Goal: Task Accomplishment & Management: Complete application form

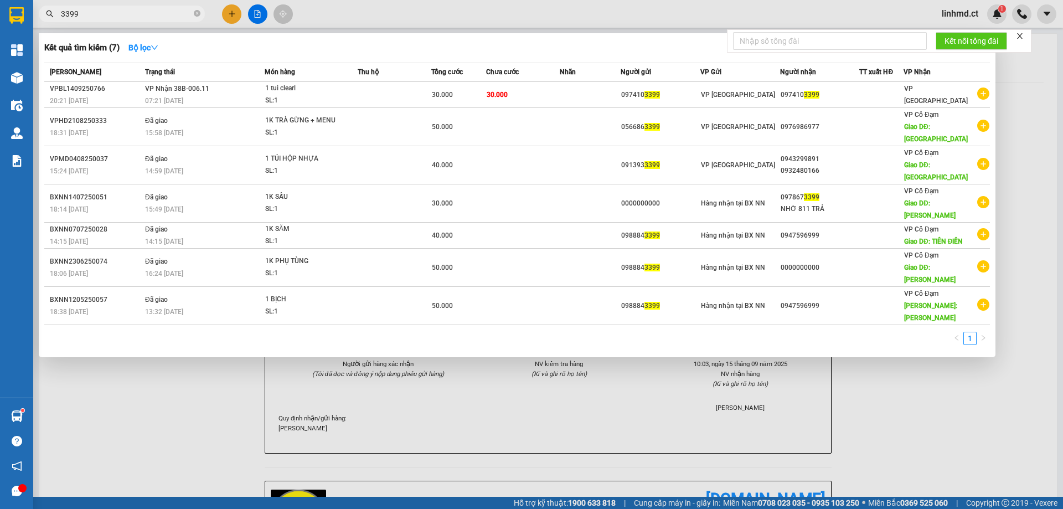
click at [96, 12] on input "3399" at bounding box center [126, 14] width 131 height 12
drag, startPoint x: 134, startPoint y: 413, endPoint x: 192, endPoint y: 348, distance: 87.1
click at [134, 412] on div at bounding box center [531, 254] width 1063 height 509
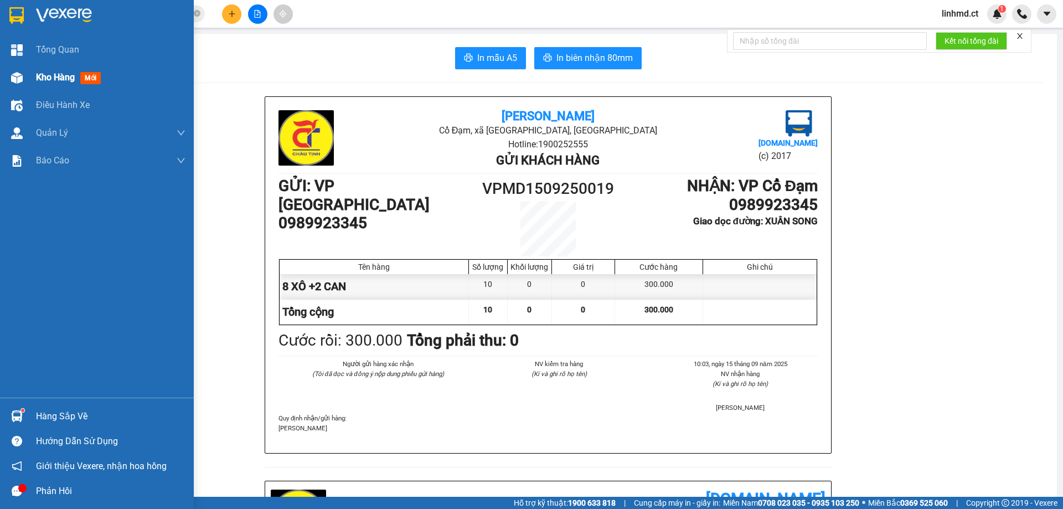
click at [14, 78] on img at bounding box center [17, 78] width 12 height 12
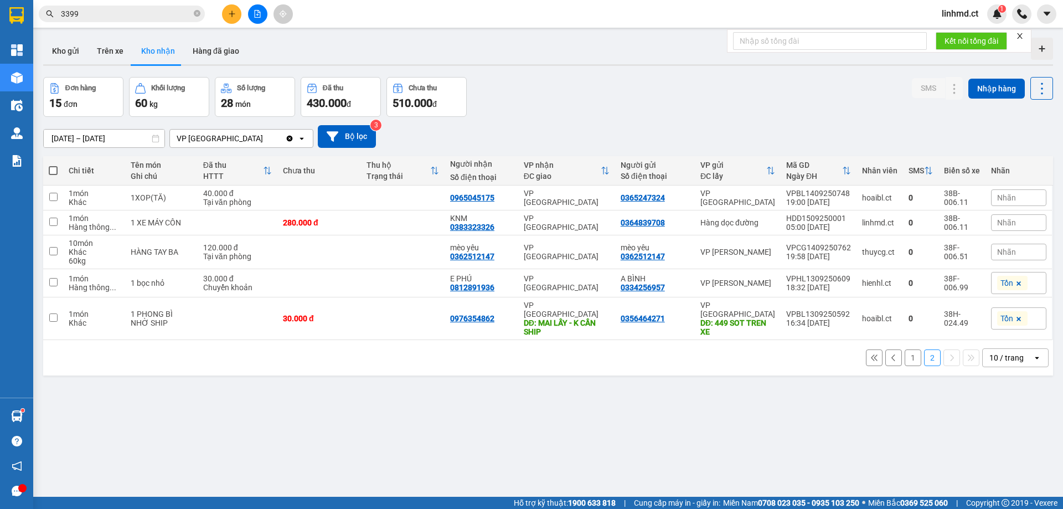
click at [904, 349] on button "1" at bounding box center [912, 357] width 17 height 17
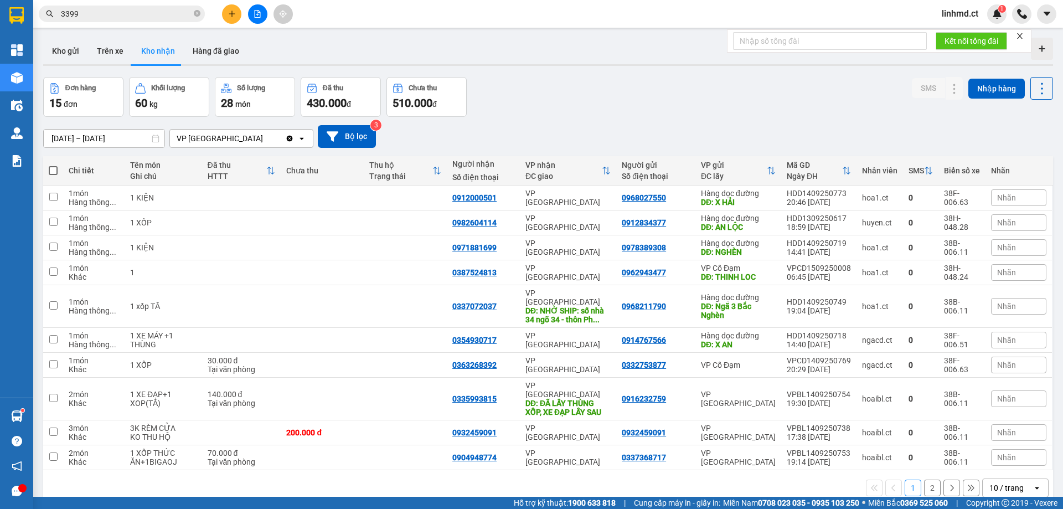
click at [170, 23] on div "Kết quả tìm kiếm ( 7 ) Bộ lọc Mã ĐH Trạng thái Món hàng Thu hộ Tổng cước Chưa c…" at bounding box center [108, 13] width 216 height 19
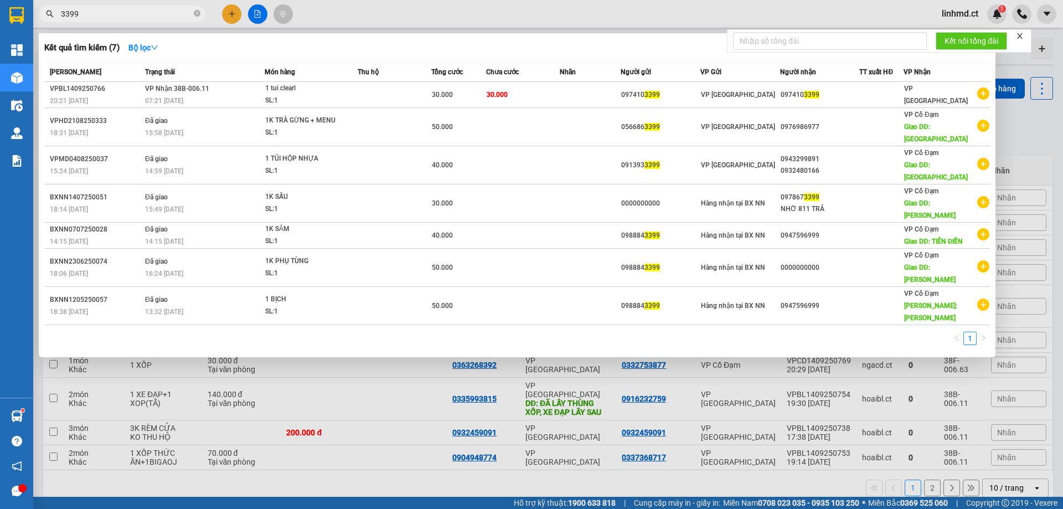
click at [144, 12] on input "3399" at bounding box center [126, 14] width 131 height 12
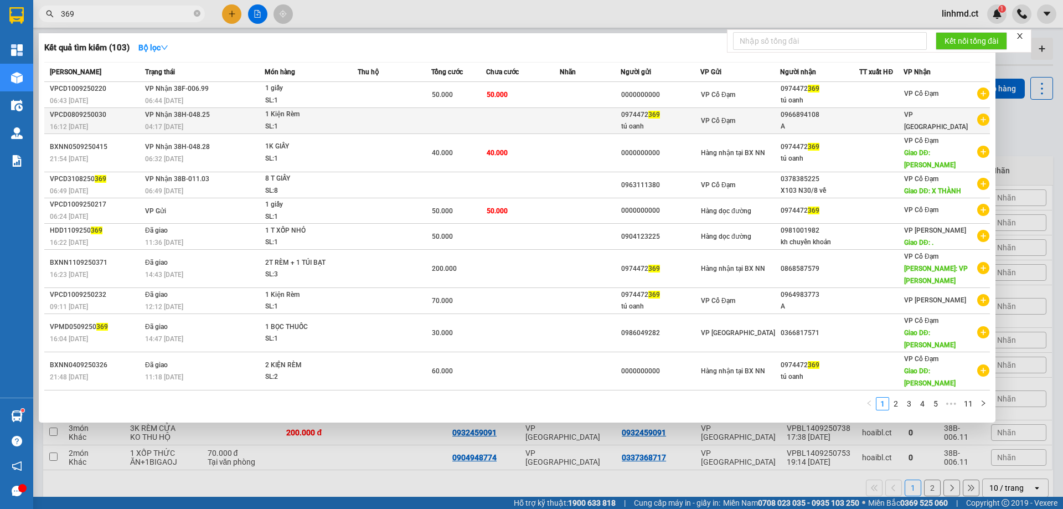
type input "369"
click at [369, 116] on td at bounding box center [395, 121] width 74 height 26
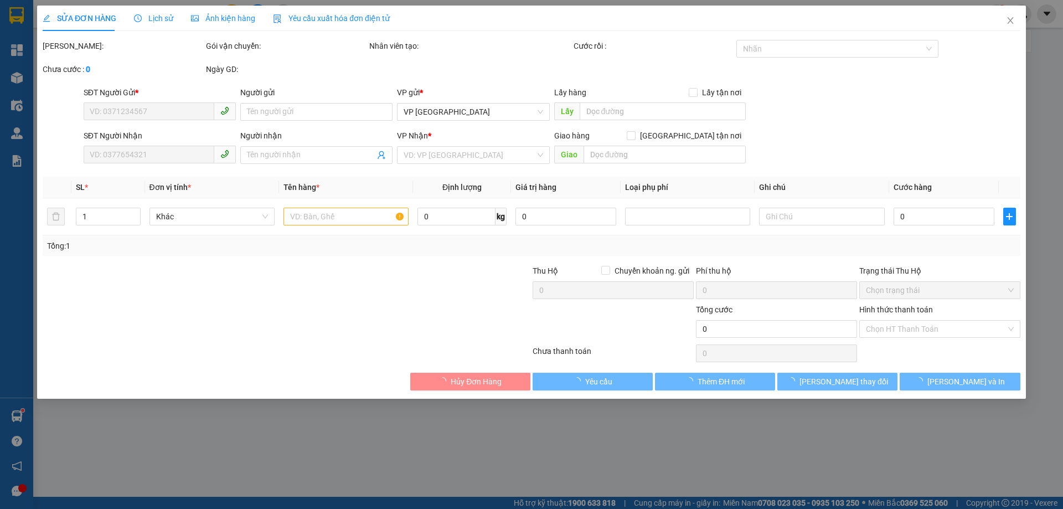
type input "0974472369"
type input "tú oanh"
type input "0966894108"
type input "A"
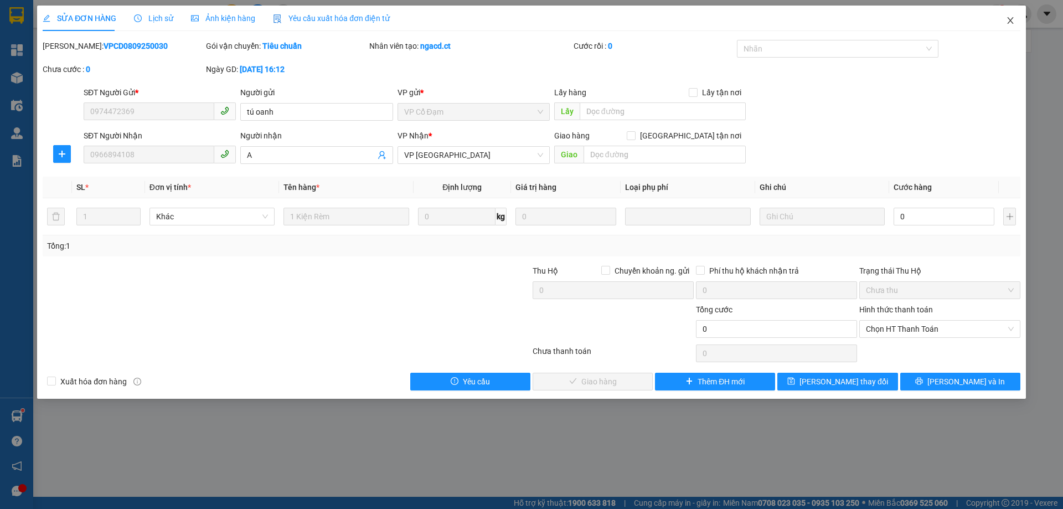
click at [1001, 15] on span "Close" at bounding box center [1010, 21] width 31 height 31
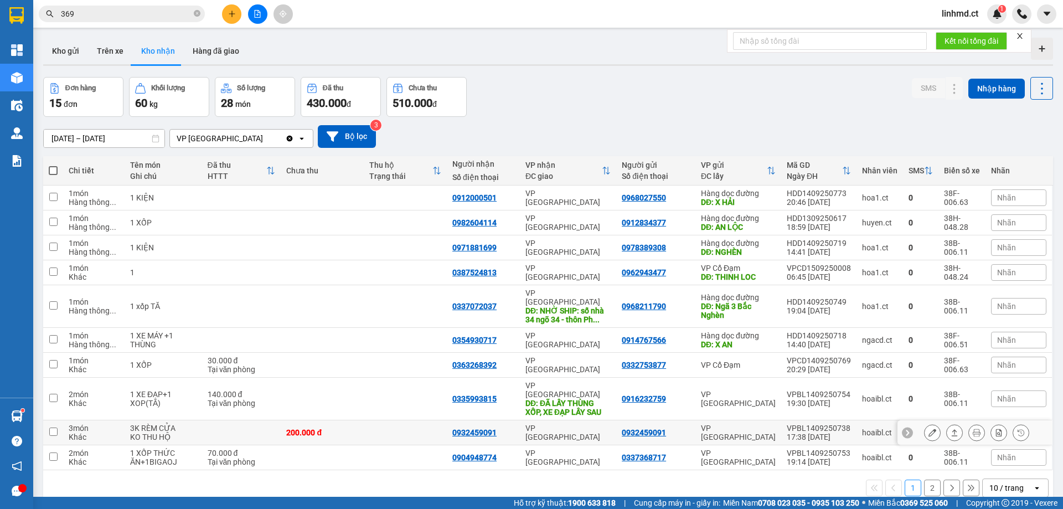
click at [443, 420] on td at bounding box center [405, 432] width 83 height 25
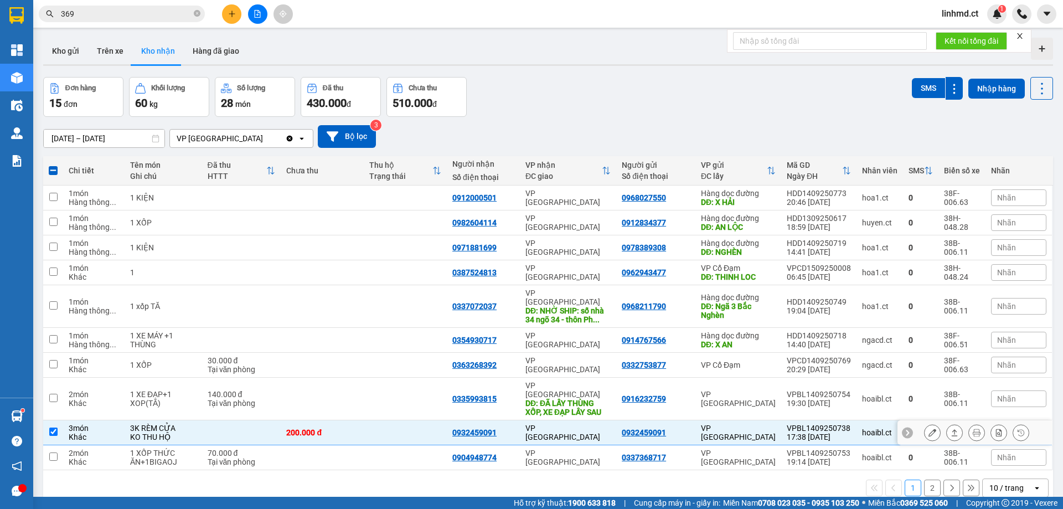
click at [443, 420] on td at bounding box center [405, 432] width 83 height 25
checkbox input "false"
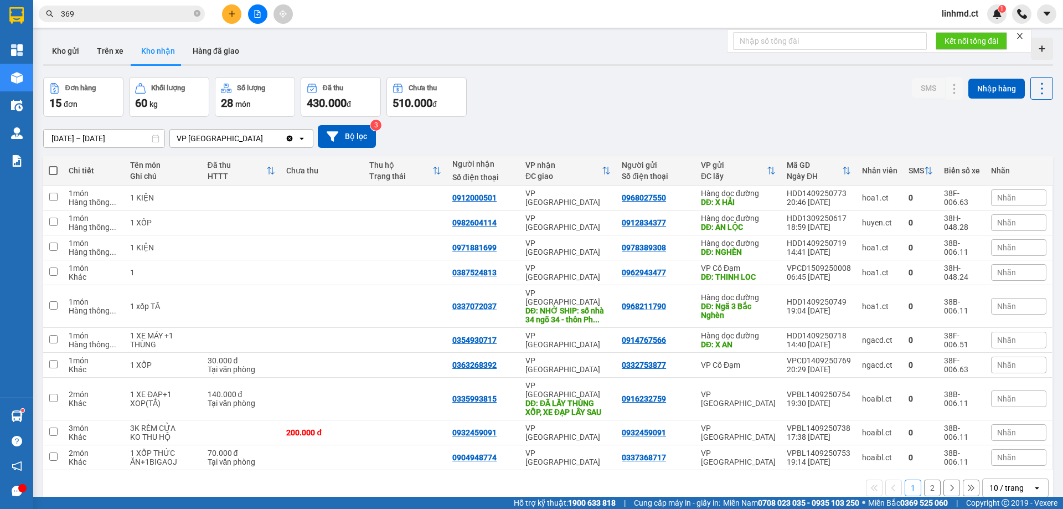
click at [168, 17] on input "369" at bounding box center [126, 14] width 131 height 12
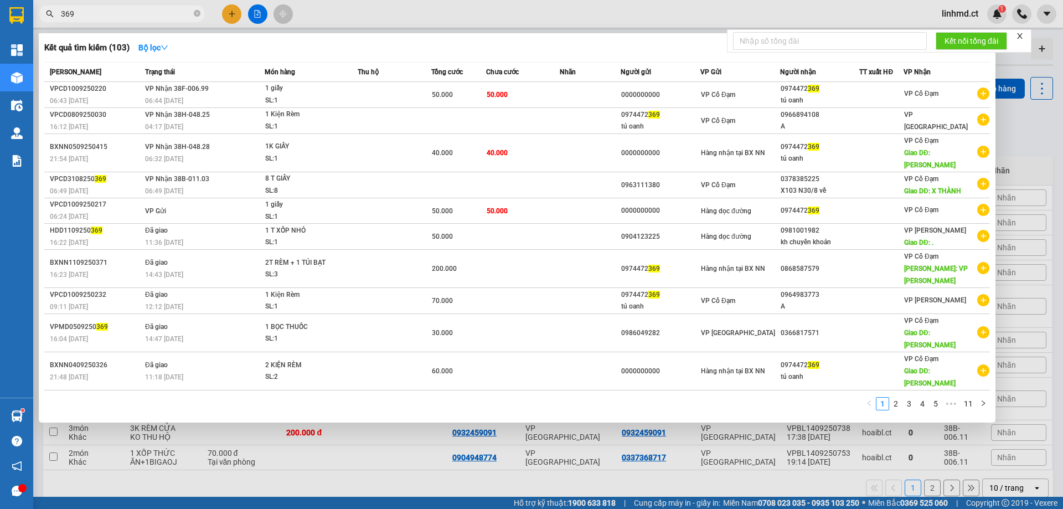
click at [167, 21] on span "369" at bounding box center [122, 14] width 166 height 17
click at [139, 14] on input "369" at bounding box center [126, 14] width 131 height 12
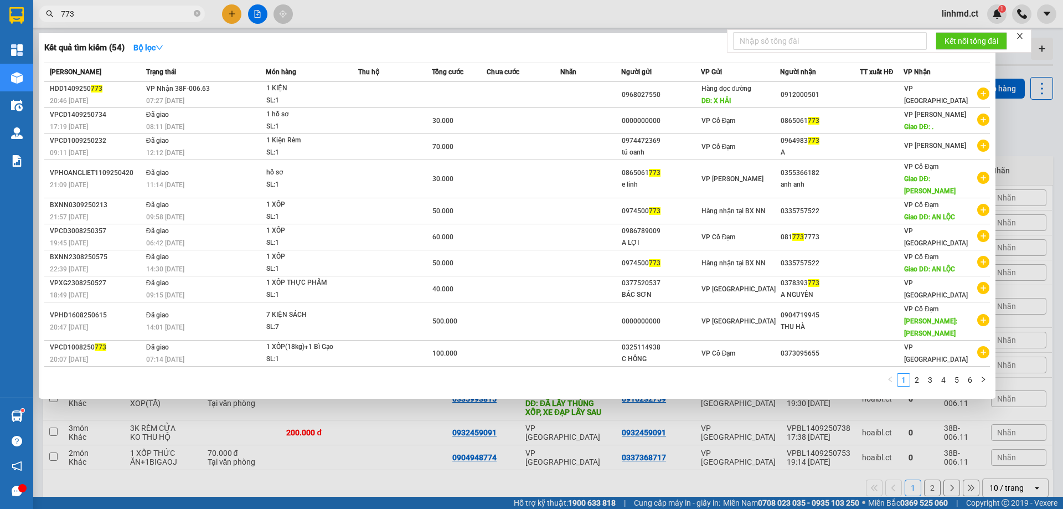
click at [164, 17] on input "773" at bounding box center [126, 14] width 131 height 12
click at [166, 18] on input "773" at bounding box center [126, 14] width 131 height 12
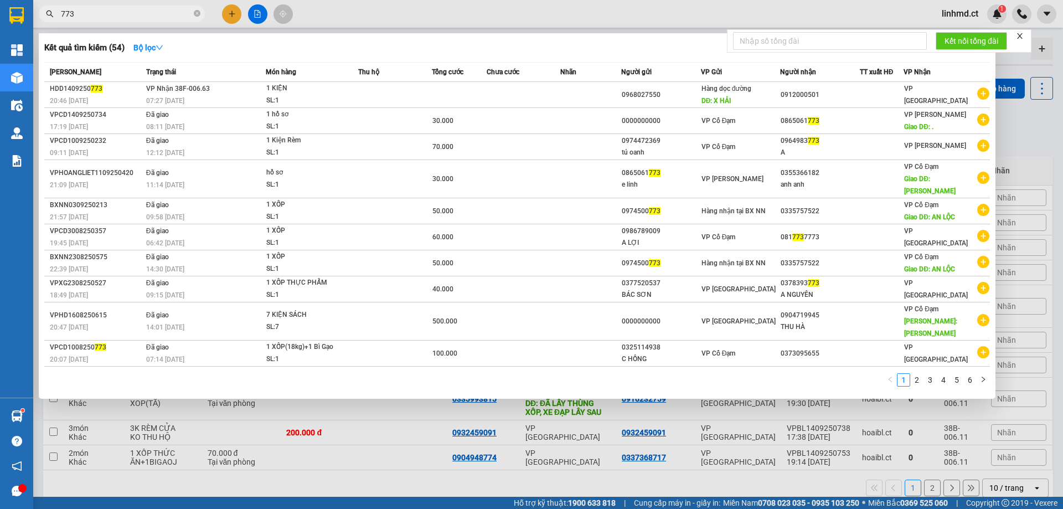
click at [166, 18] on input "773" at bounding box center [126, 14] width 131 height 12
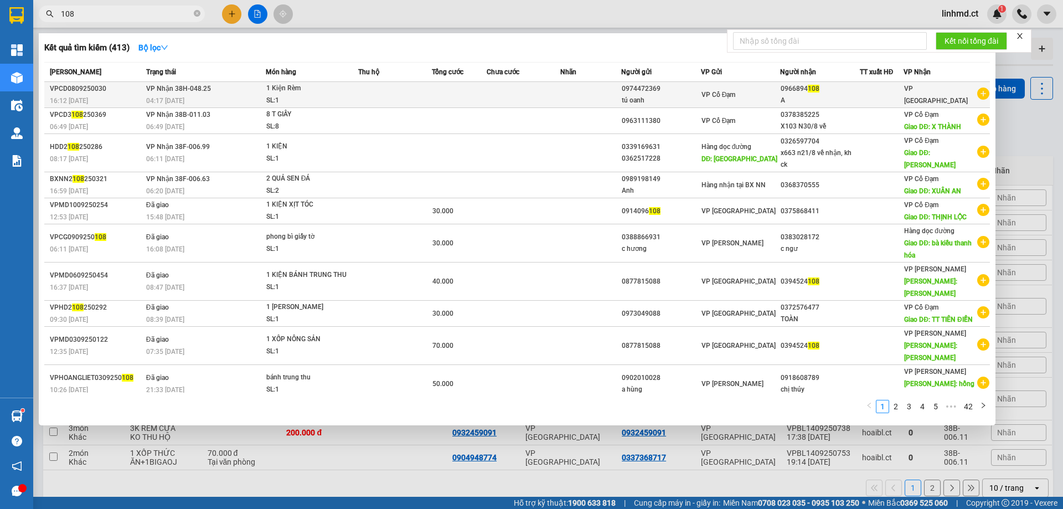
type input "108"
click at [390, 96] on td at bounding box center [394, 95] width 73 height 26
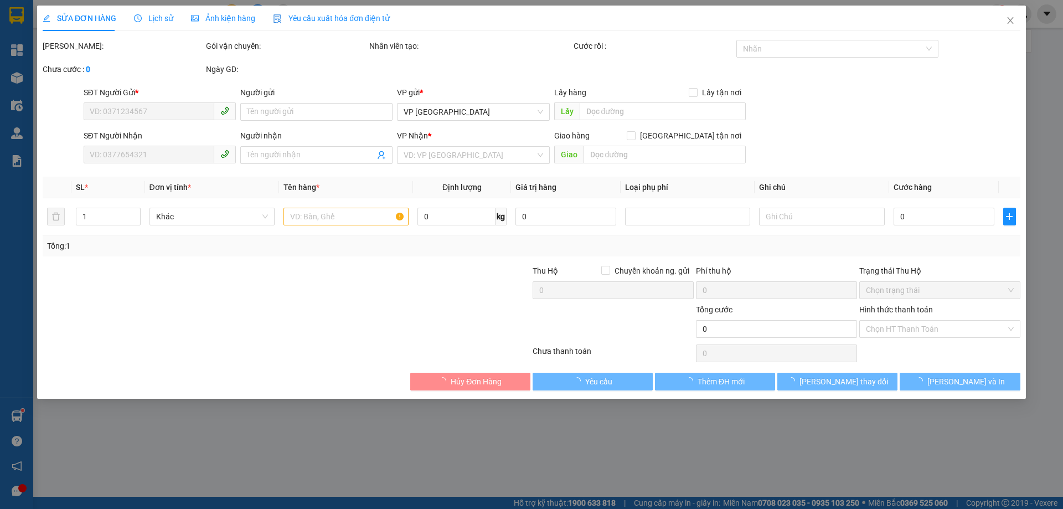
type input "0974472369"
type input "tú oanh"
type input "0966894108"
type input "A"
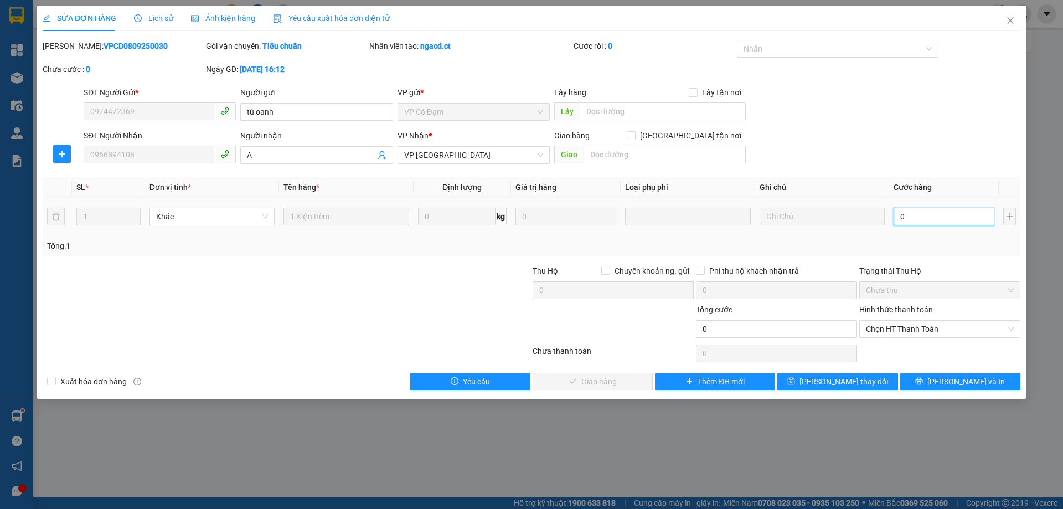
click at [959, 211] on input "0" at bounding box center [943, 217] width 101 height 18
type input "1"
type input "10"
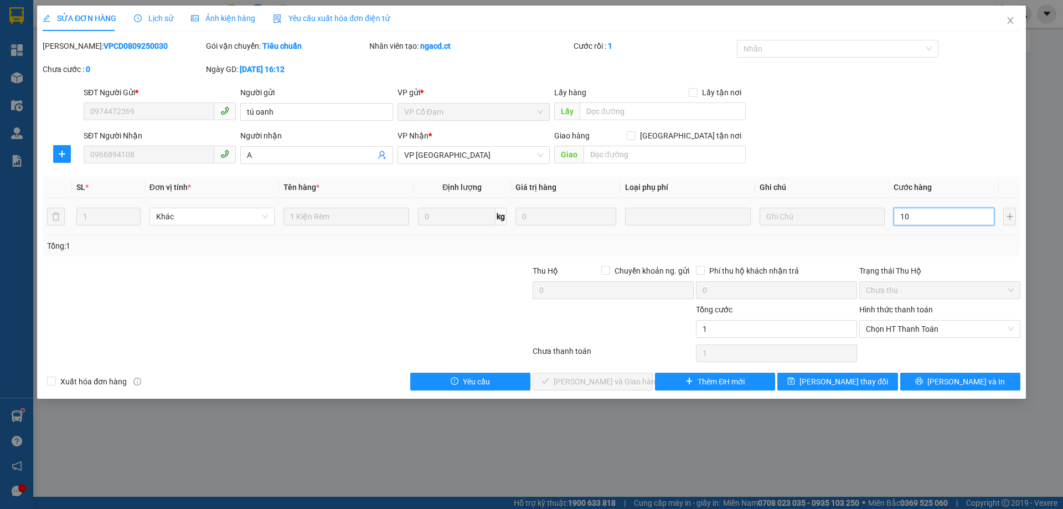
type input "10"
type input "100"
type input "100.000"
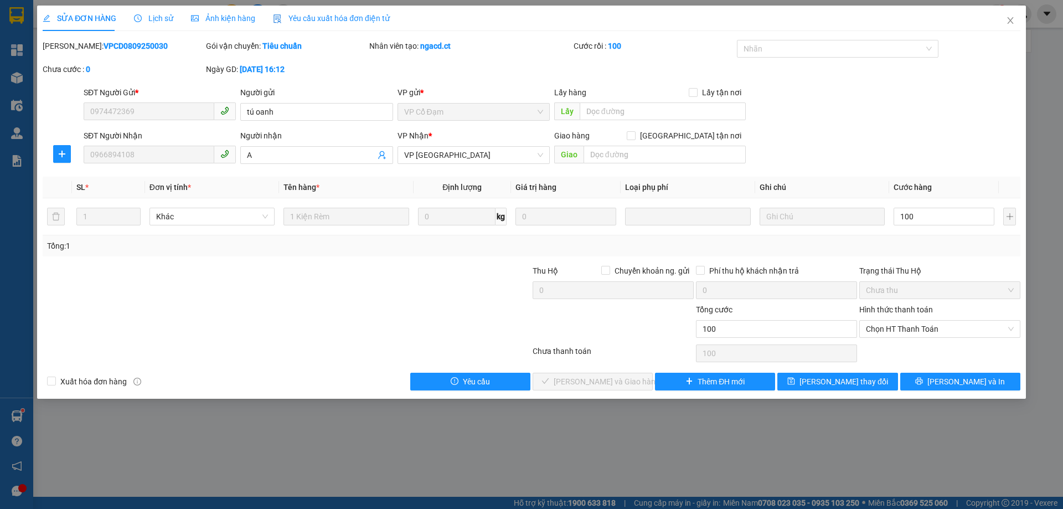
type input "100.000"
click at [935, 145] on div "SĐT Người Nhận 0966894108 Người nhận A VP Nhận * VP [PERSON_NAME] hàng Giao tận…" at bounding box center [551, 149] width 941 height 39
click at [933, 328] on span "Chọn HT Thanh Toán" at bounding box center [940, 328] width 148 height 17
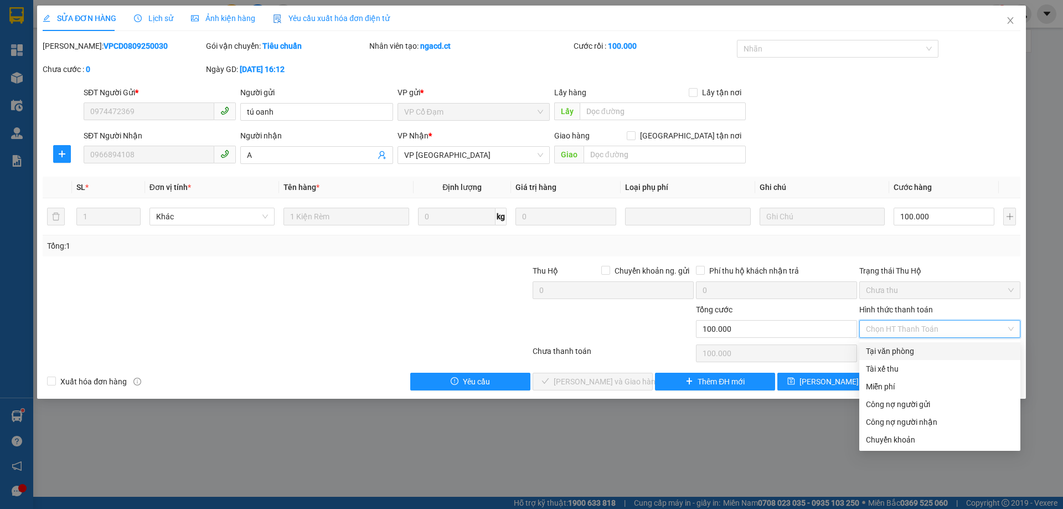
click at [933, 354] on div "Tại văn phòng" at bounding box center [940, 351] width 148 height 12
type input "0"
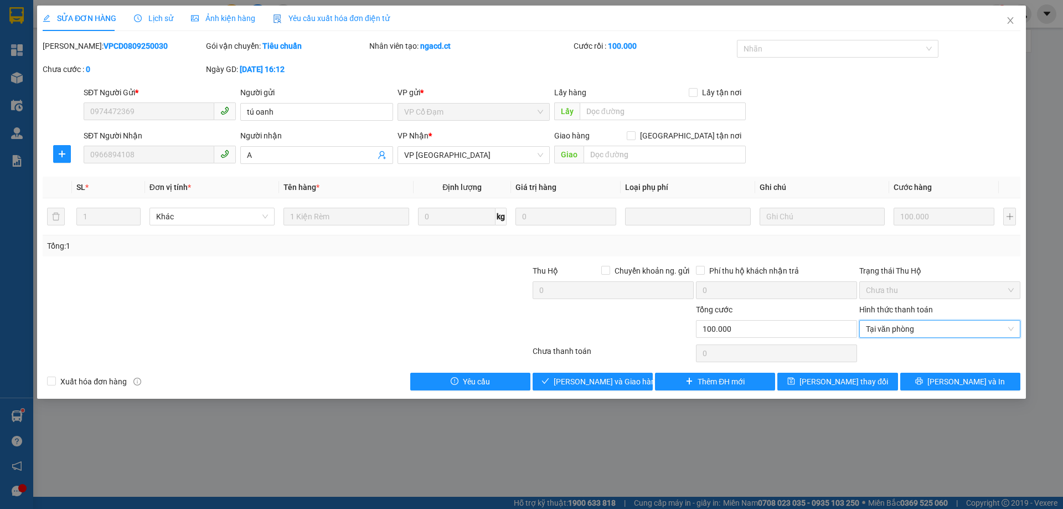
click at [936, 340] on div "Hình thức thanh toán Tại văn phòng Tại văn phòng" at bounding box center [939, 322] width 161 height 39
click at [619, 379] on span "[PERSON_NAME] và Giao hàng" at bounding box center [606, 381] width 106 height 12
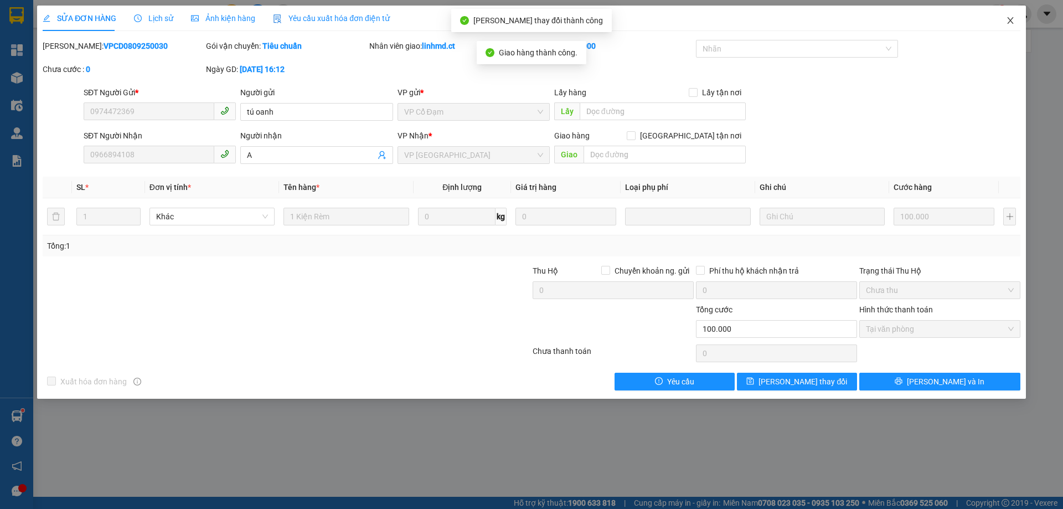
click at [1007, 18] on icon "close" at bounding box center [1010, 20] width 9 height 9
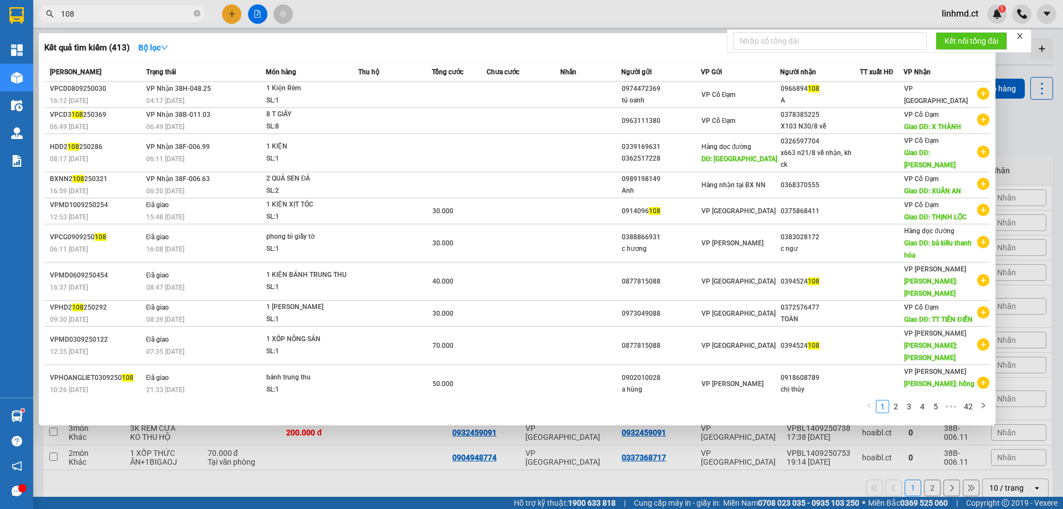
click at [153, 18] on input "108" at bounding box center [126, 14] width 131 height 12
click at [152, 18] on input "108" at bounding box center [126, 14] width 131 height 12
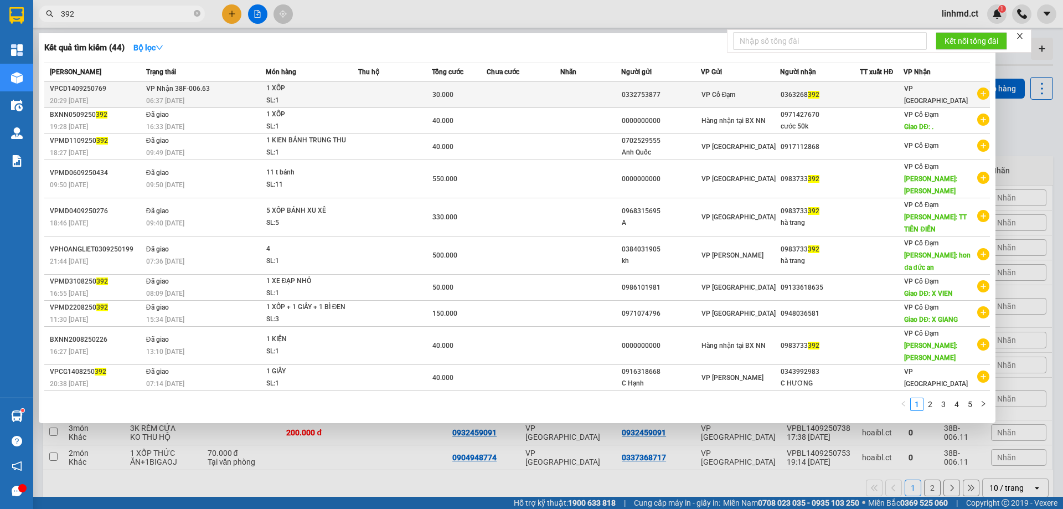
type input "392"
click at [377, 104] on td at bounding box center [394, 95] width 73 height 26
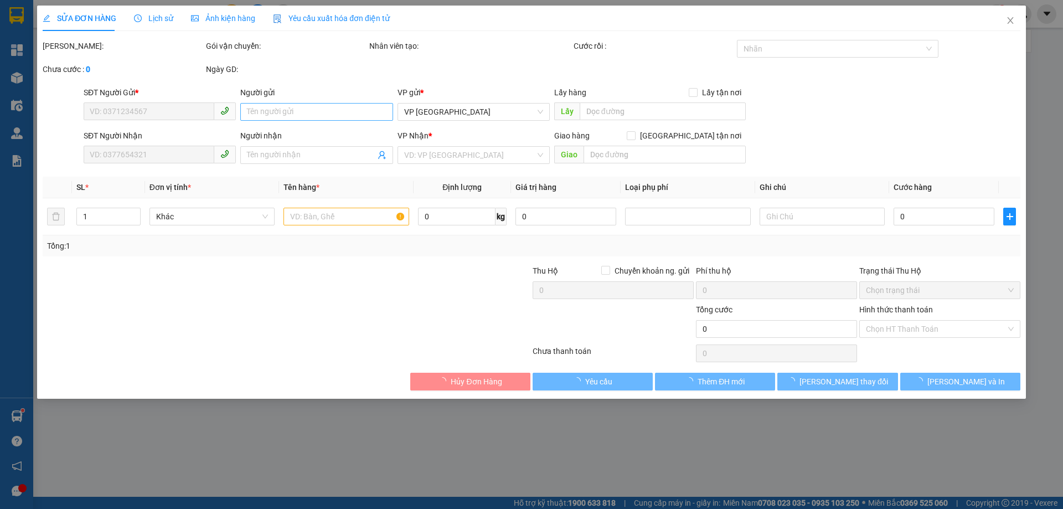
type input "0332753877"
type input "0363268392"
type input "30.000"
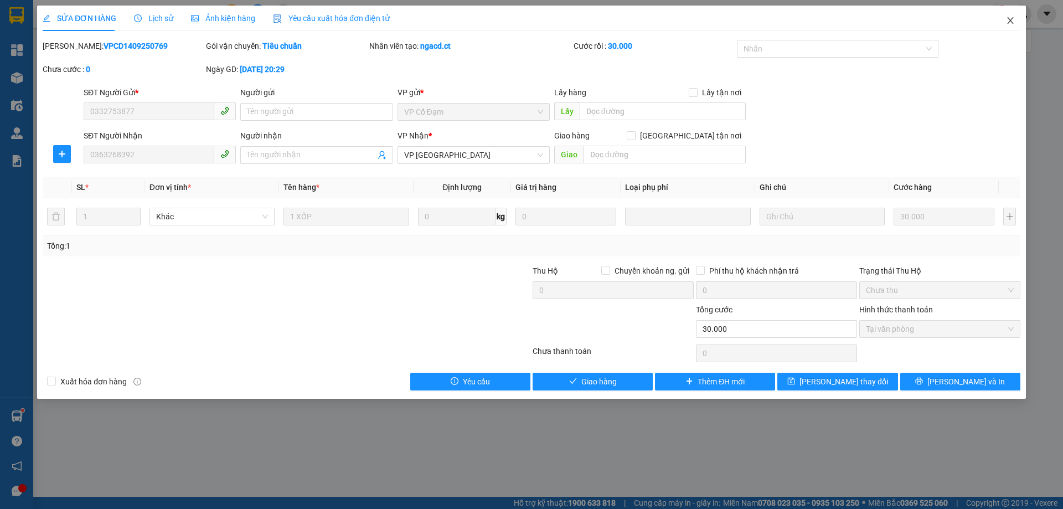
click at [1010, 16] on span "Close" at bounding box center [1010, 21] width 31 height 31
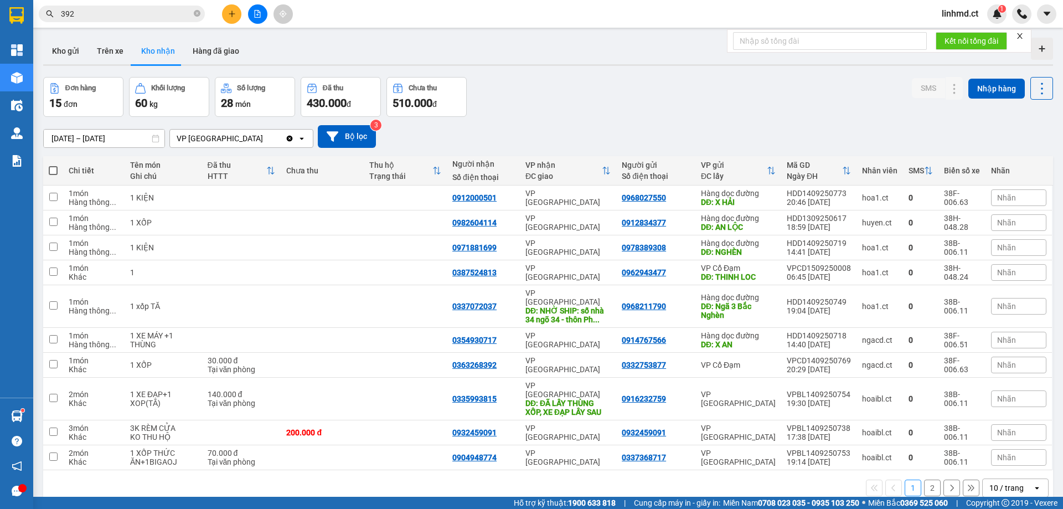
click at [133, 15] on input "392" at bounding box center [126, 14] width 131 height 12
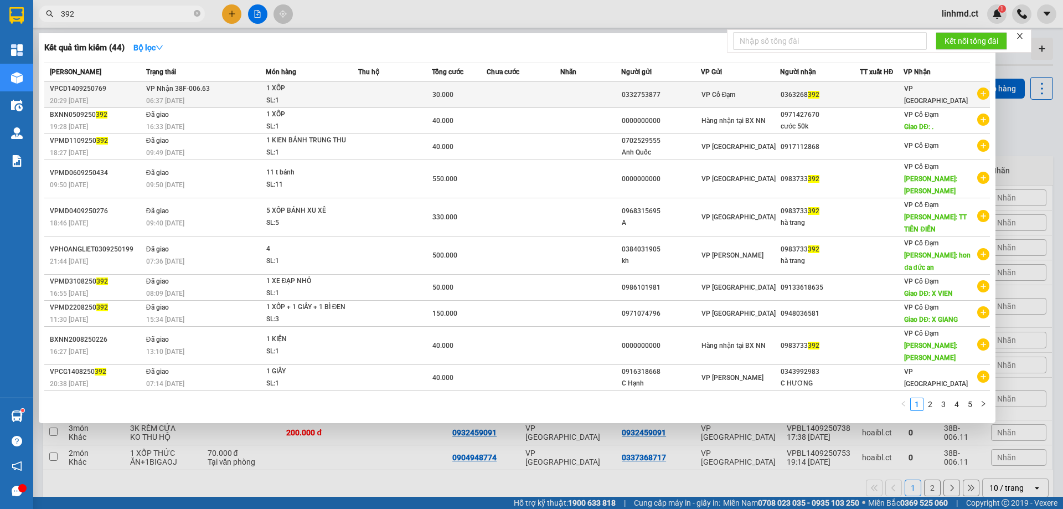
click at [519, 102] on td at bounding box center [523, 95] width 73 height 26
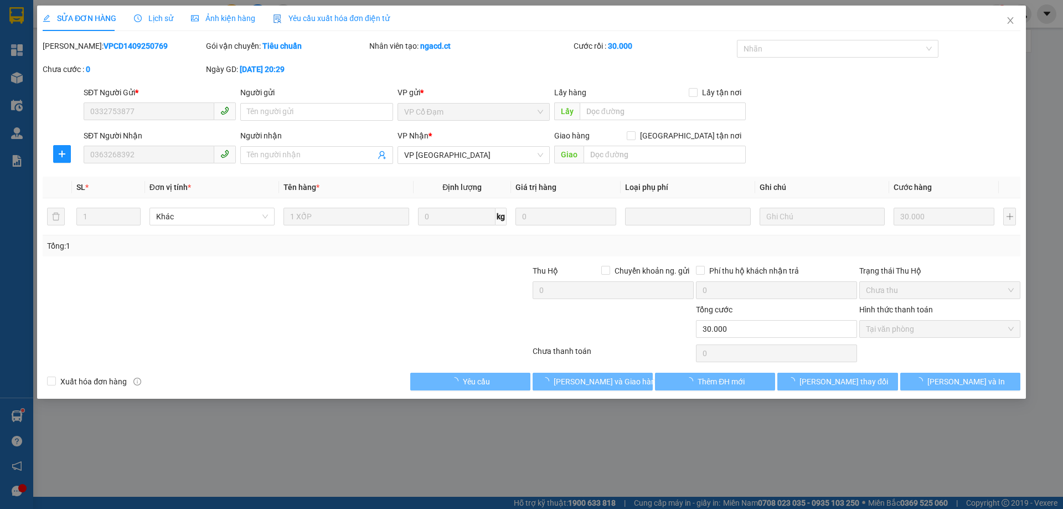
type input "0332753877"
type input "0363268392"
type input "30.000"
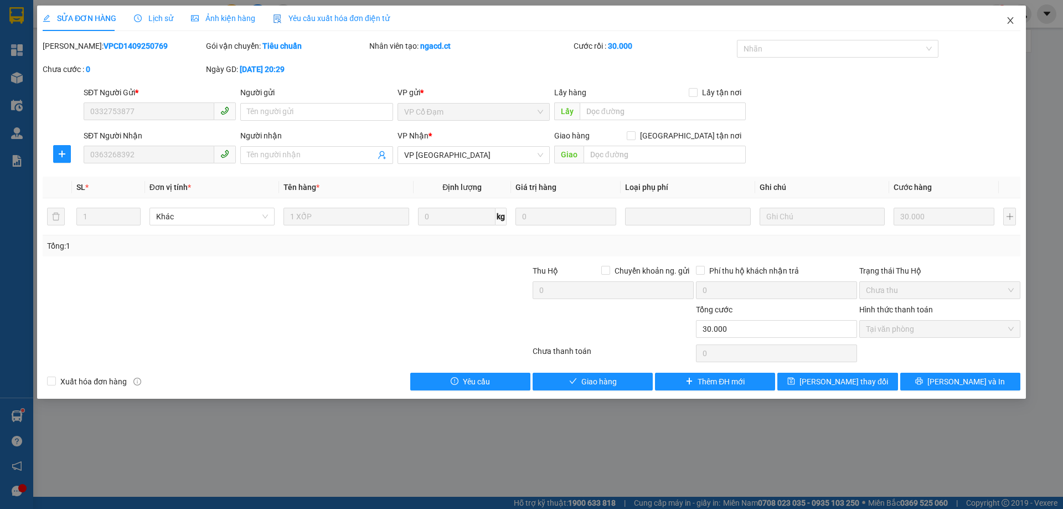
click at [1012, 21] on icon "close" at bounding box center [1010, 20] width 9 height 9
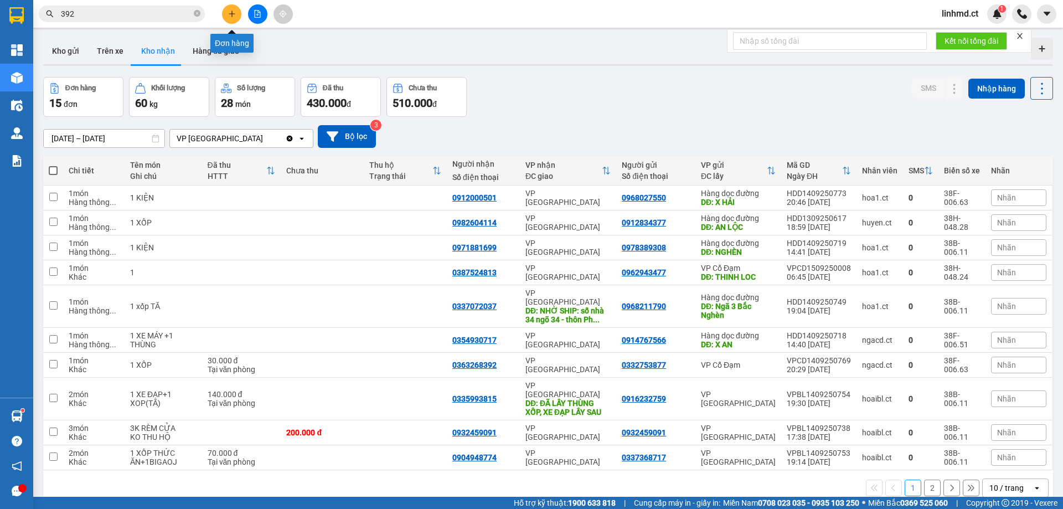
click at [236, 16] on button at bounding box center [231, 13] width 19 height 19
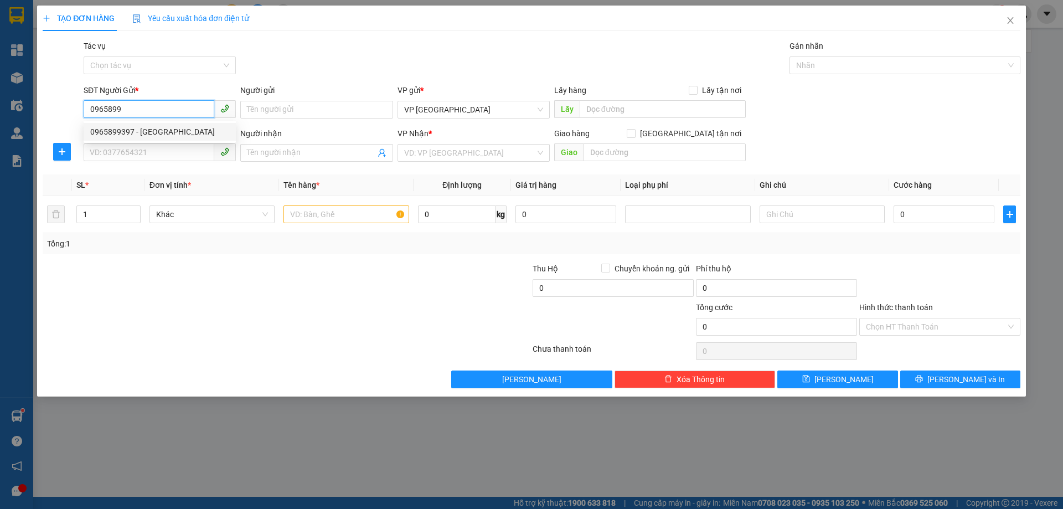
click at [146, 127] on div "0965899397 - [GEOGRAPHIC_DATA]" at bounding box center [159, 132] width 139 height 12
type input "0965899397"
type input "SƠN LUXAN"
type input "0367377876"
type input "A HÒA"
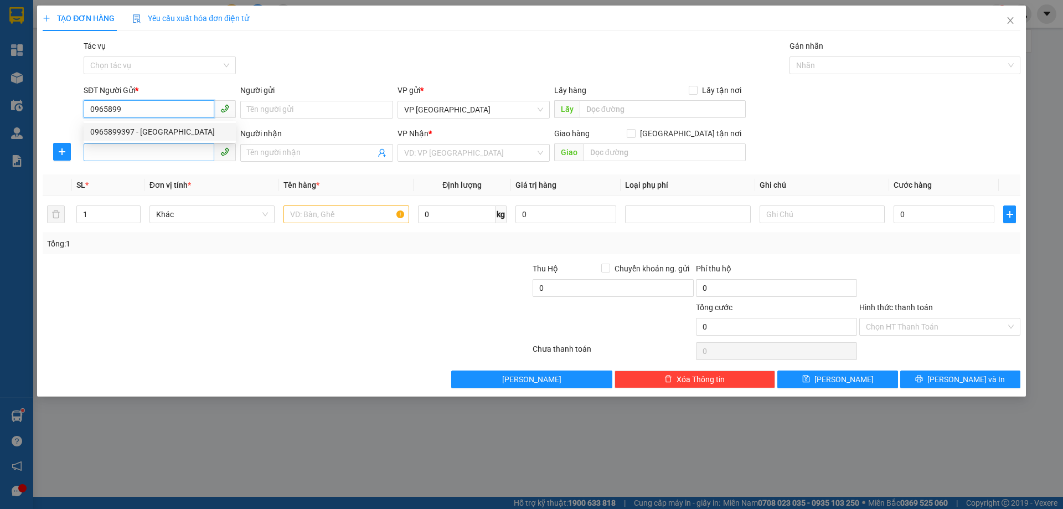
type input "THỊNH LỘC"
type input "150.000"
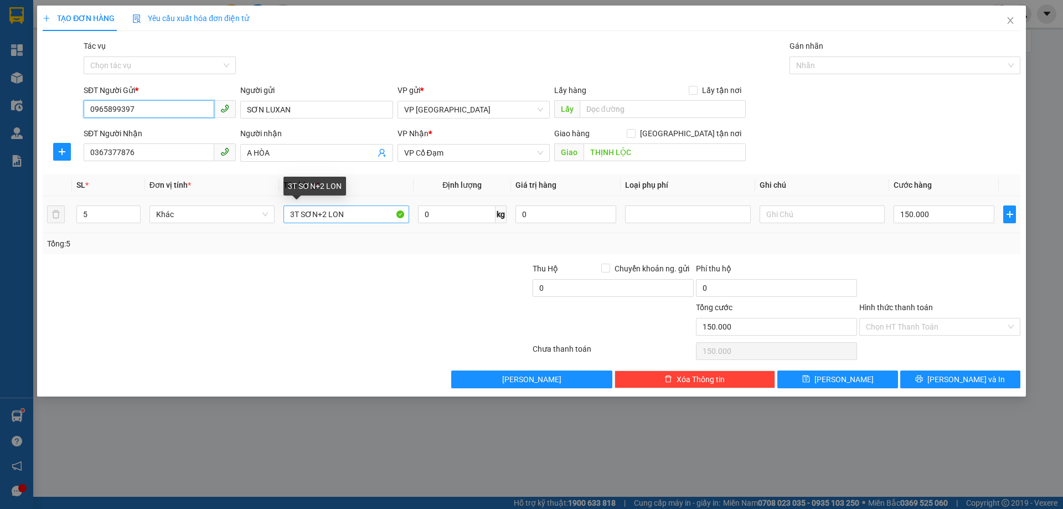
type input "0965899397"
drag, startPoint x: 358, startPoint y: 216, endPoint x: 252, endPoint y: 203, distance: 106.5
click at [254, 203] on tr "5 Khác 3T SƠN+2 LON 0 kg 0 150.000" at bounding box center [531, 214] width 977 height 37
type input "1T SƠN"
click at [63, 211] on tr "5 Khác 1T SƠN 0 kg 0 150.000" at bounding box center [531, 214] width 977 height 37
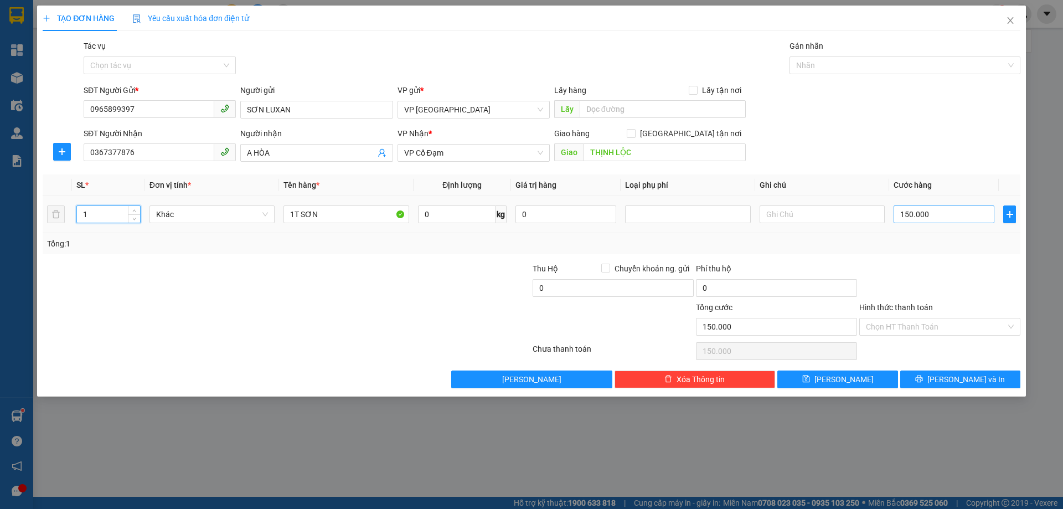
type input "1"
click at [933, 214] on input "150.000" at bounding box center [943, 214] width 101 height 18
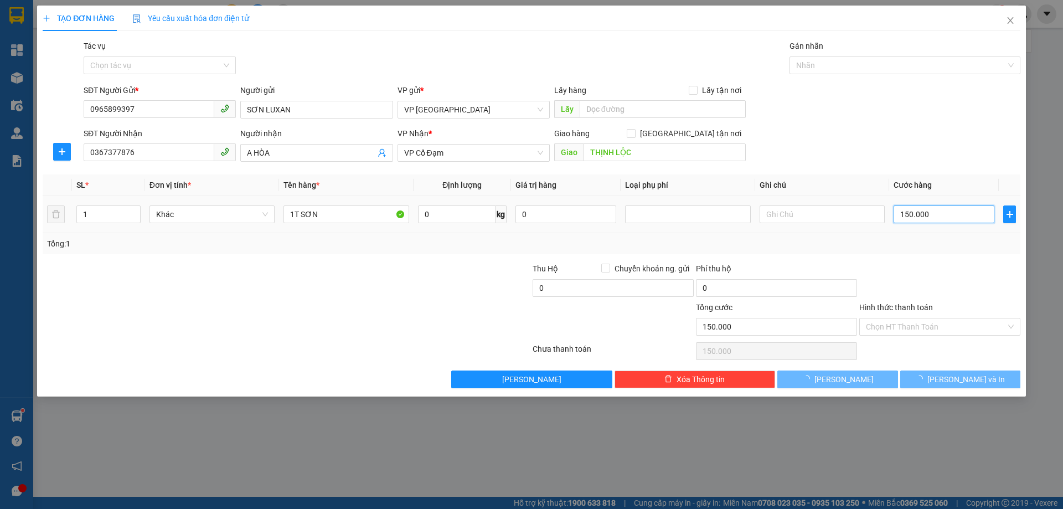
type input "0"
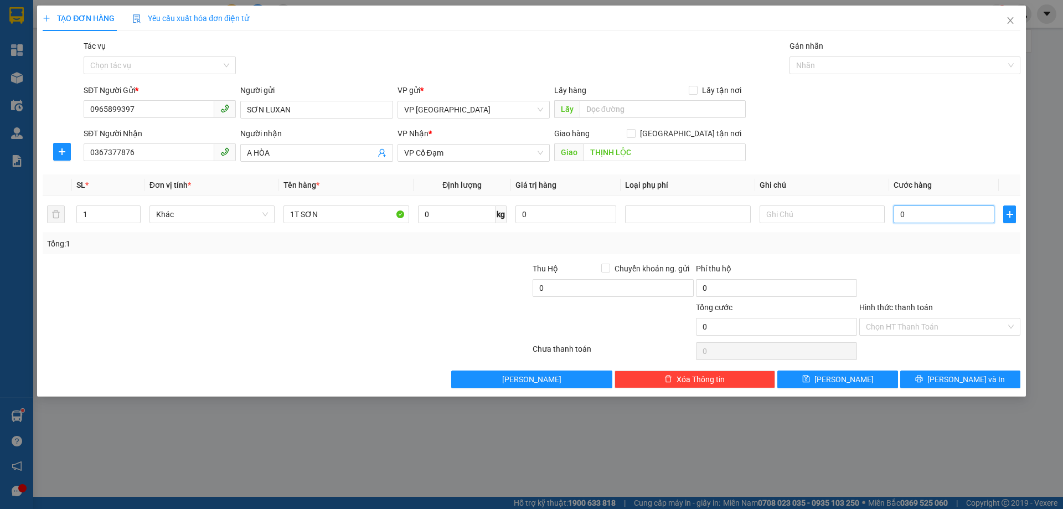
type input "3"
type input "030"
type input "30"
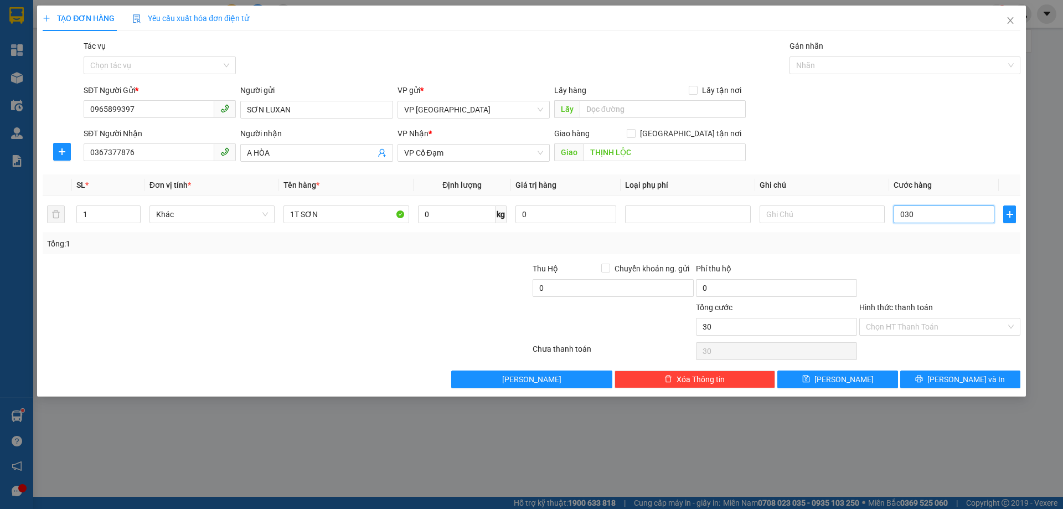
type input "030"
type input "30.000"
drag, startPoint x: 794, startPoint y: 234, endPoint x: 801, endPoint y: 235, distance: 6.7
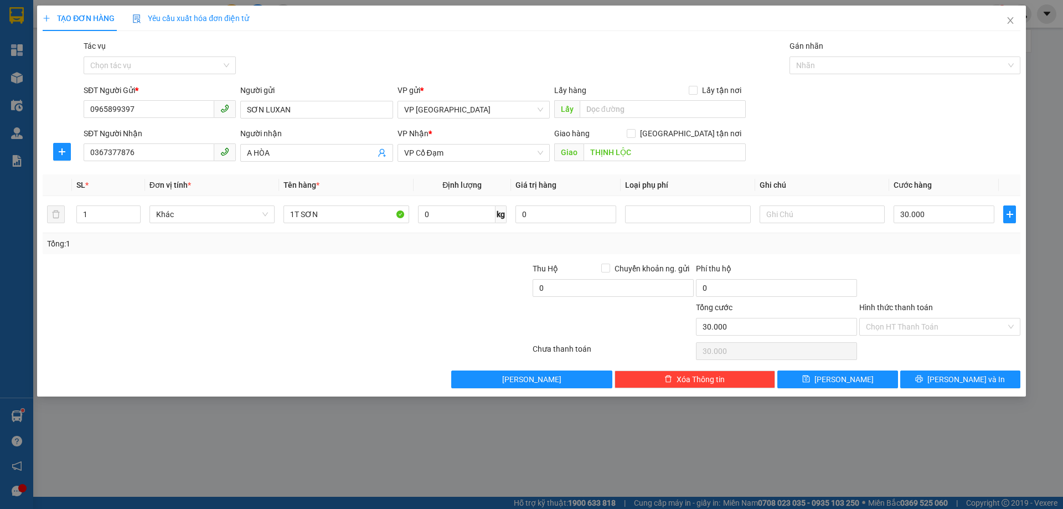
click at [795, 234] on div "Tổng: 1" at bounding box center [531, 243] width 977 height 21
click at [934, 388] on div "TẠO ĐƠN HÀNG Yêu cầu xuất hóa đơn điện tử Transit Pickup Surcharge Ids Transit …" at bounding box center [531, 201] width 989 height 391
click at [935, 384] on button "[PERSON_NAME] và In" at bounding box center [960, 379] width 120 height 18
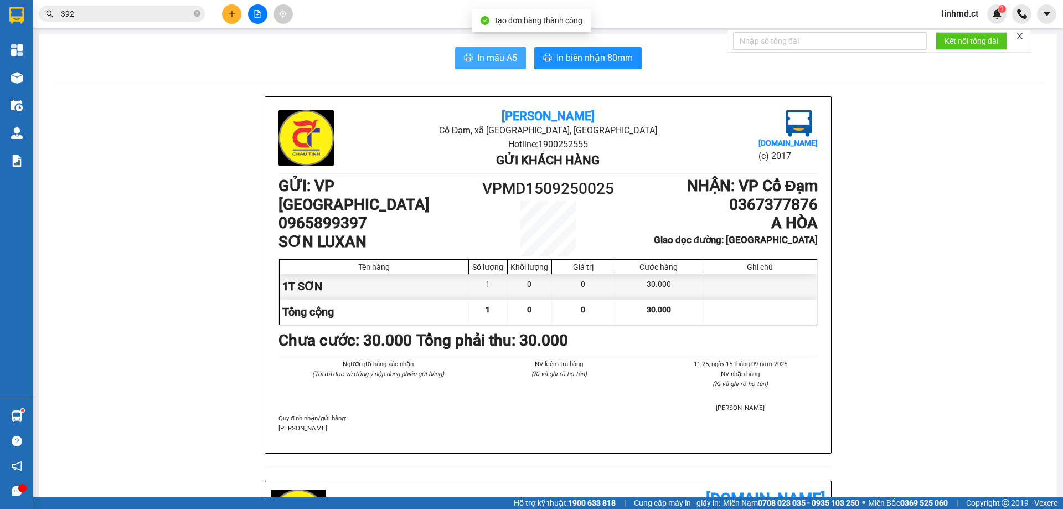
click at [480, 50] on button "In mẫu A5" at bounding box center [490, 58] width 71 height 22
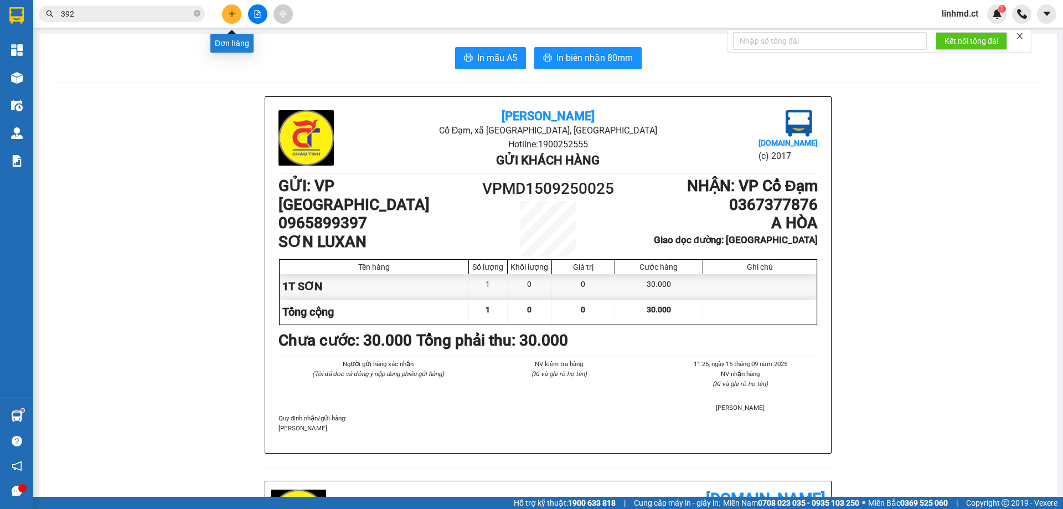
click at [228, 16] on icon "plus" at bounding box center [232, 14] width 8 height 8
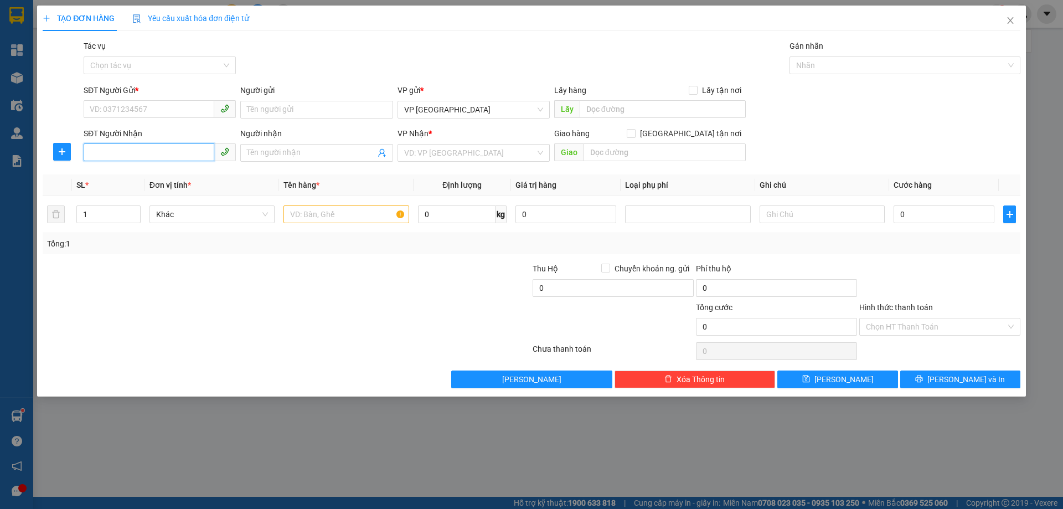
click at [99, 150] on input "SĐT Người Nhận" at bounding box center [149, 152] width 131 height 18
type input "0368766555"
click at [200, 177] on div "0368766555" at bounding box center [159, 175] width 139 height 12
type input "ck 4tr8 16h23 [DATE]"
checkbox input "true"
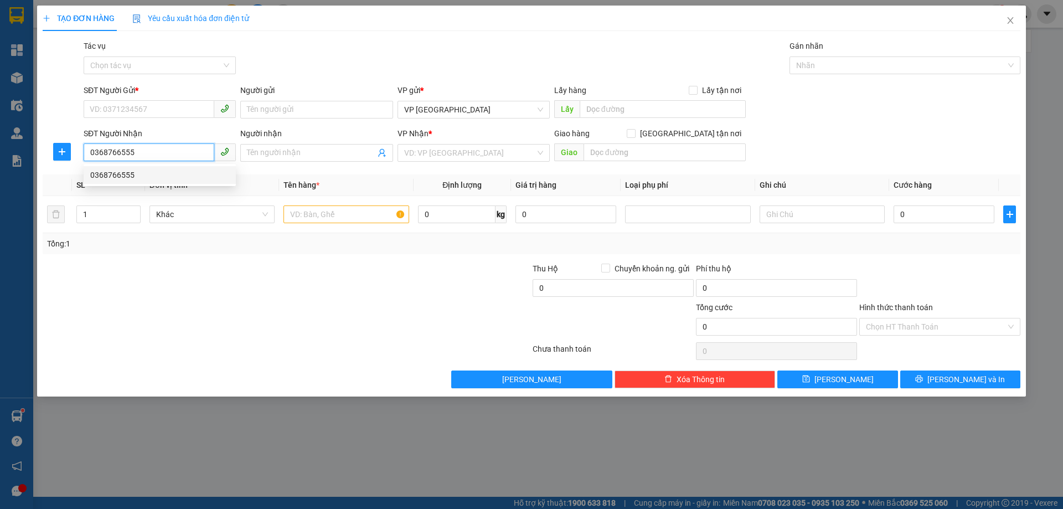
type input "4.700.000"
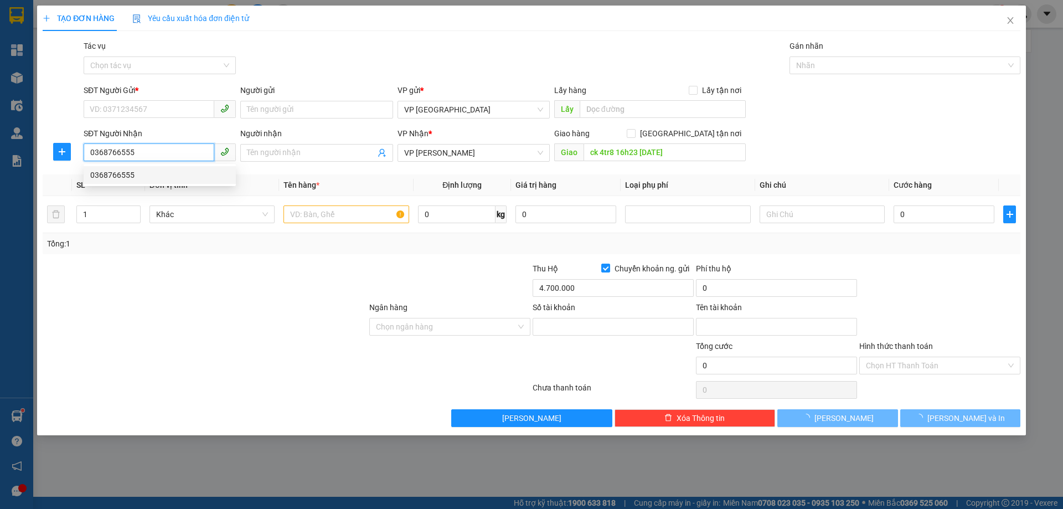
type input "100.000"
type input "0030122123002"
type input "[PERSON_NAME]"
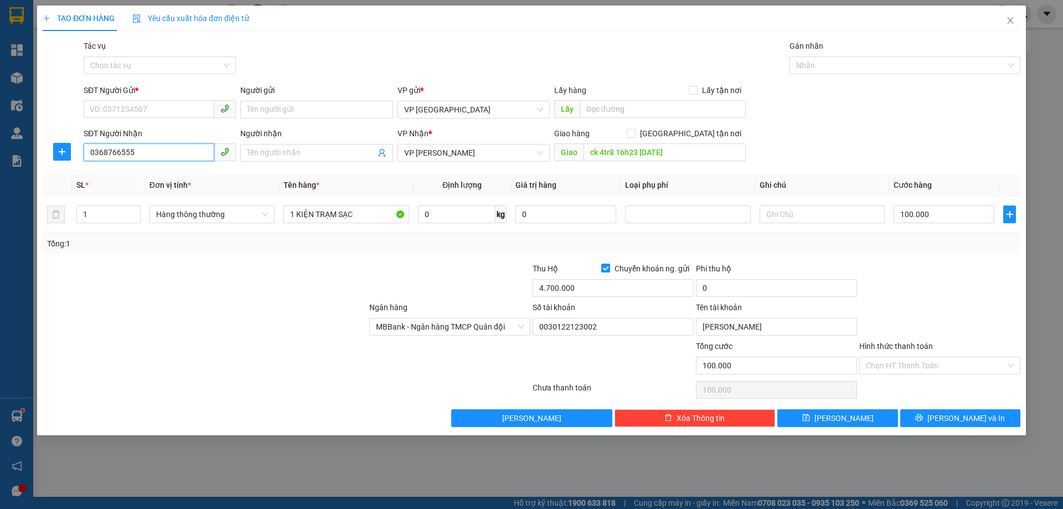
type input "0368766555"
click at [159, 98] on div "SĐT Người Gửi *" at bounding box center [160, 92] width 152 height 17
click at [157, 104] on input "SĐT Người Gửi *" at bounding box center [149, 109] width 131 height 18
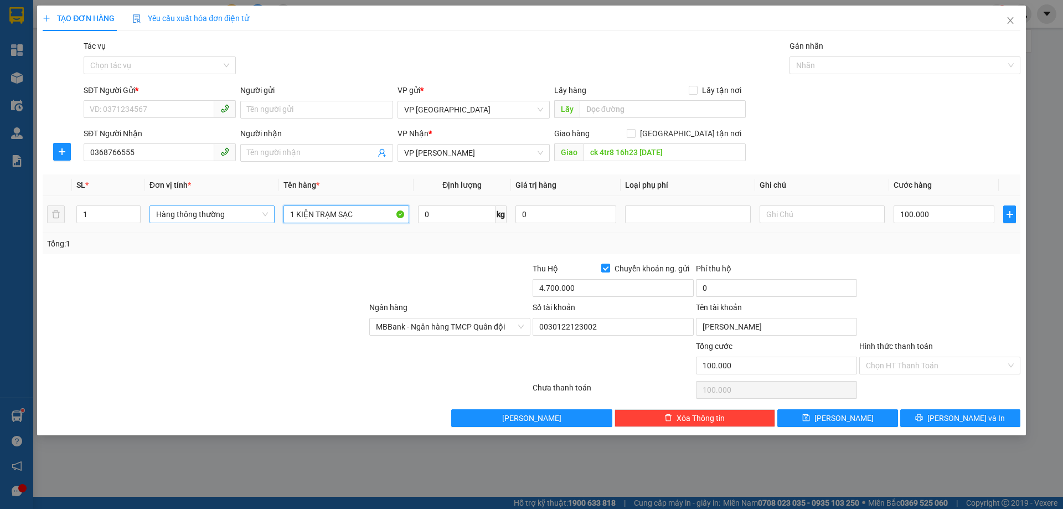
drag, startPoint x: 353, startPoint y: 211, endPoint x: 254, endPoint y: 214, distance: 98.6
click at [255, 215] on tr "1 Hàng thông thường 1 KIỆN TRẠM SẠC 0 kg 0 100.000" at bounding box center [531, 214] width 977 height 37
type input "1 BÌ HNN"
click at [930, 214] on input "100.000" at bounding box center [943, 214] width 101 height 18
type input "5"
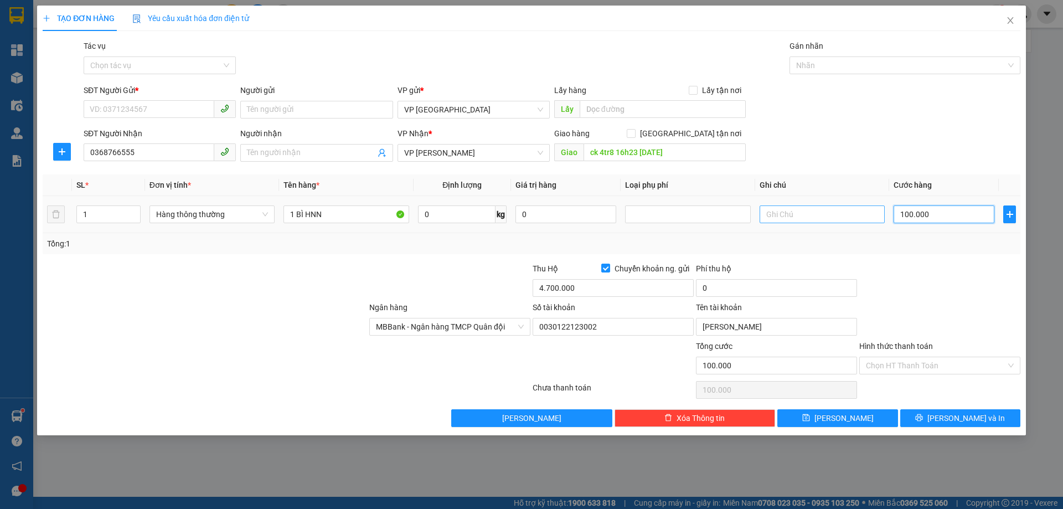
type input "5"
type input "50"
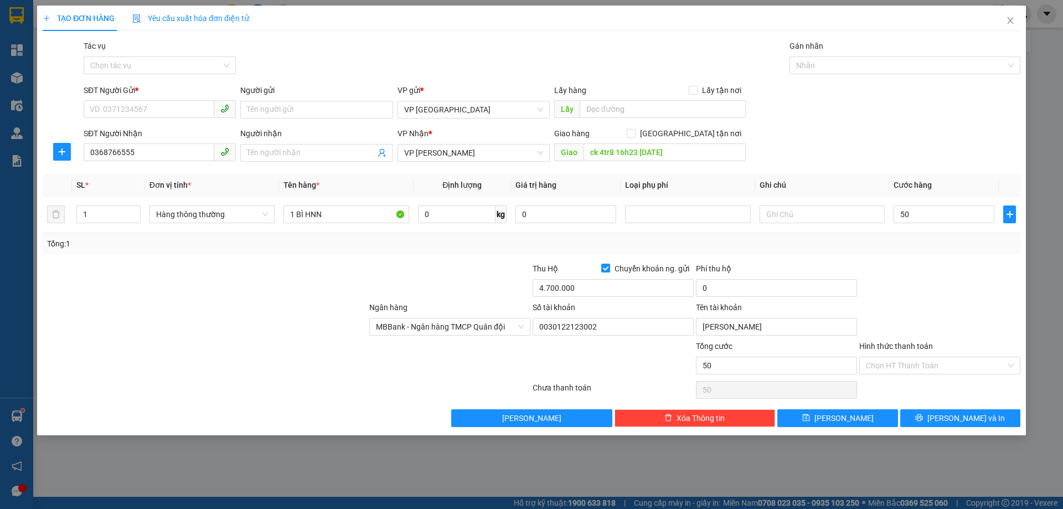
click at [840, 258] on div "Transit Pickup Surcharge Ids Transit Deliver Surcharge Ids Transit Deliver Surc…" at bounding box center [531, 233] width 977 height 387
type input "50.000"
click at [553, 282] on input "4.700.000" at bounding box center [612, 288] width 161 height 18
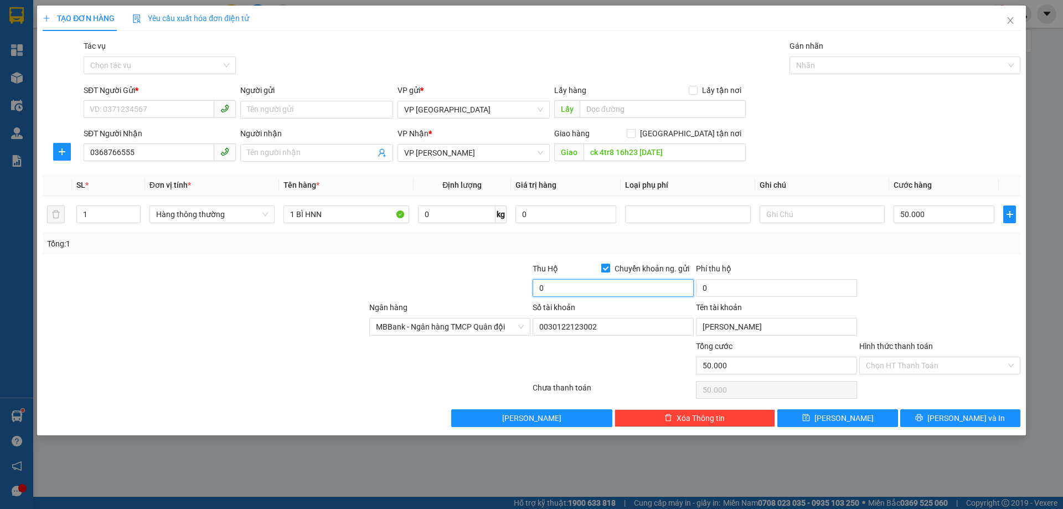
type input "0"
click at [606, 268] on input "Chuyển khoản ng. gửi" at bounding box center [605, 267] width 8 height 8
checkbox input "false"
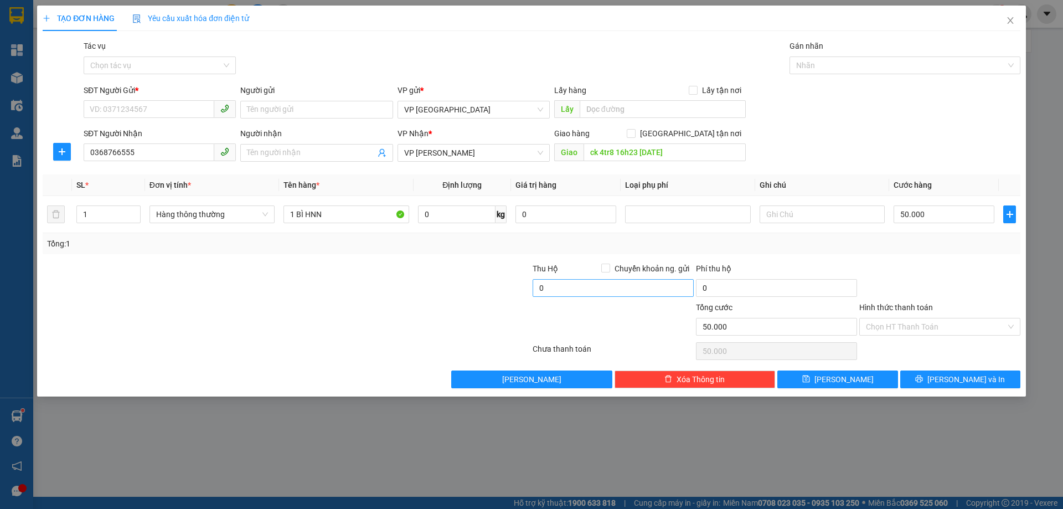
drag, startPoint x: 492, startPoint y: 285, endPoint x: 552, endPoint y: 293, distance: 61.4
click at [496, 285] on div at bounding box center [449, 281] width 163 height 39
click at [618, 153] on input "ck 4tr8 16h23 [DATE]" at bounding box center [664, 152] width 162 height 18
type input "[PERSON_NAME]"
click at [147, 110] on input "SĐT Người Gửi *" at bounding box center [149, 109] width 131 height 18
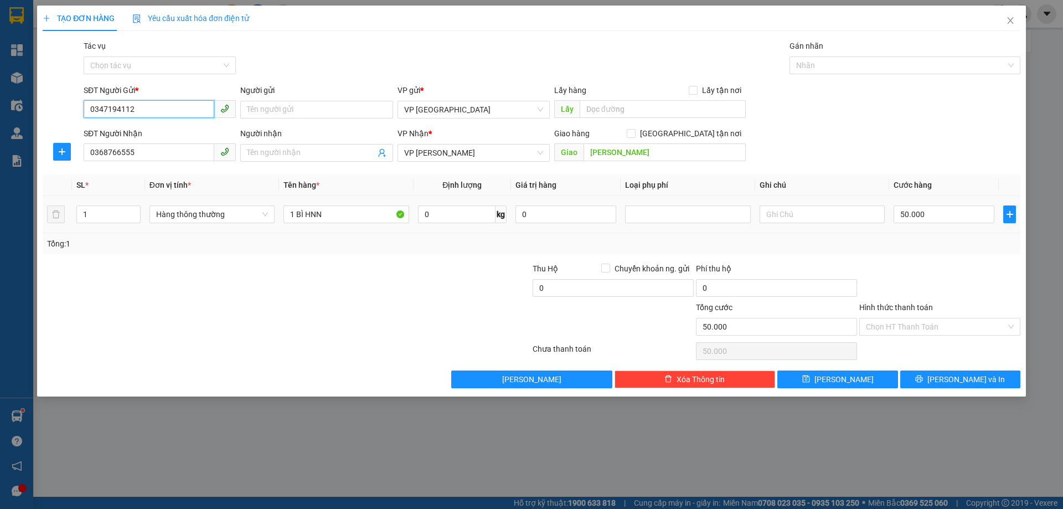
type input "0347194112"
click at [464, 262] on div at bounding box center [449, 281] width 163 height 39
drag, startPoint x: 950, startPoint y: 374, endPoint x: 969, endPoint y: 396, distance: 29.1
click at [950, 375] on button "[PERSON_NAME] và In" at bounding box center [960, 379] width 120 height 18
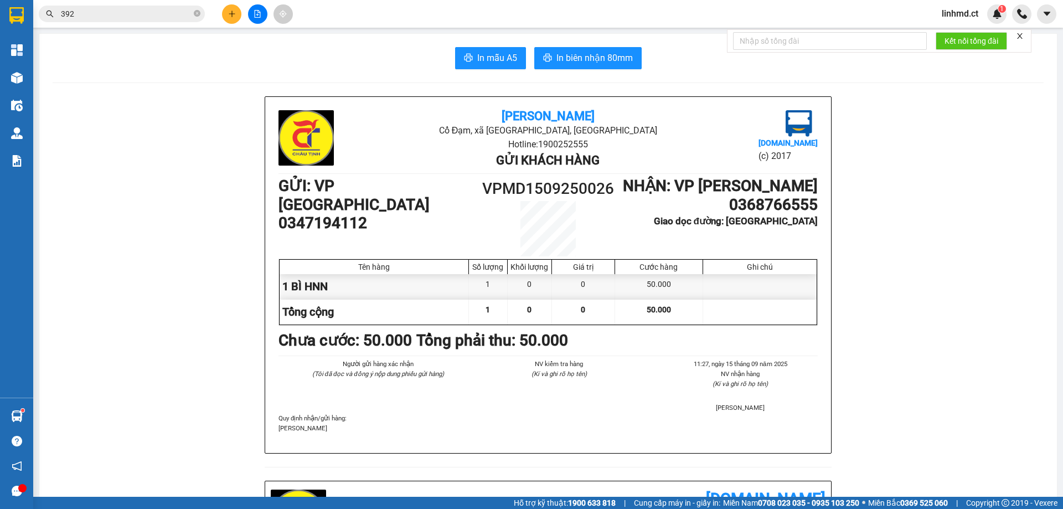
click at [232, 17] on icon "plus" at bounding box center [231, 14] width 1 height 6
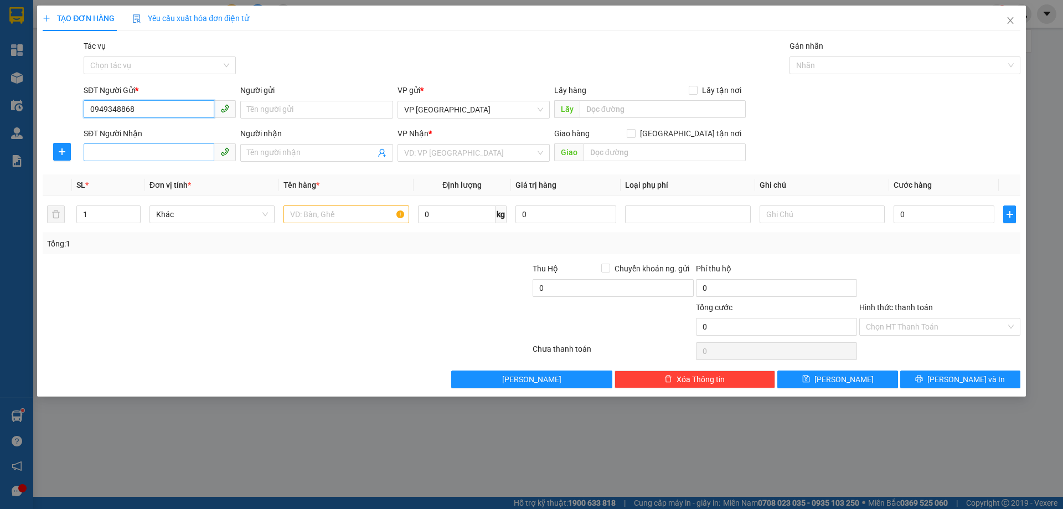
type input "0949348868"
click at [127, 151] on input "SĐT Người Nhận" at bounding box center [149, 152] width 131 height 18
type input "0966332783"
click at [432, 154] on input "search" at bounding box center [469, 152] width 131 height 17
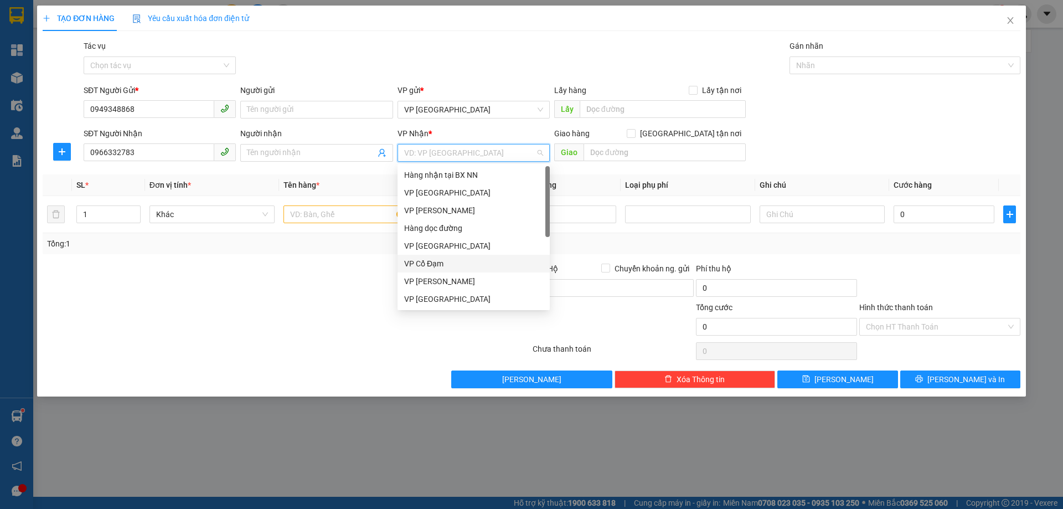
click at [447, 263] on div "VP Cổ Đạm" at bounding box center [473, 263] width 139 height 12
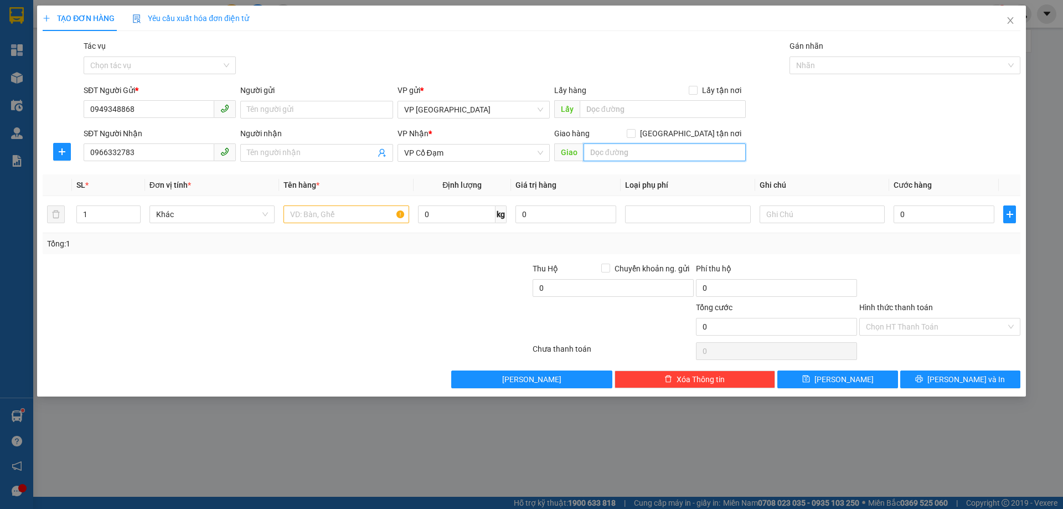
click at [624, 153] on input "text" at bounding box center [664, 152] width 162 height 18
type input "[PERSON_NAME]"
click at [299, 213] on input "text" at bounding box center [345, 214] width 125 height 18
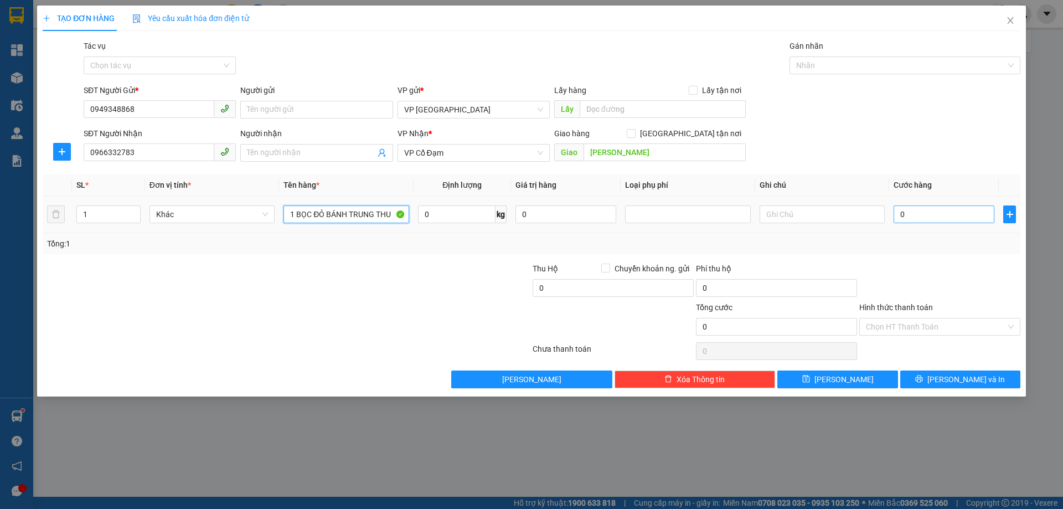
type input "1 BỌC ĐỎ BÁNH TRUNG THU"
click at [937, 218] on input "0" at bounding box center [943, 214] width 101 height 18
type input "4"
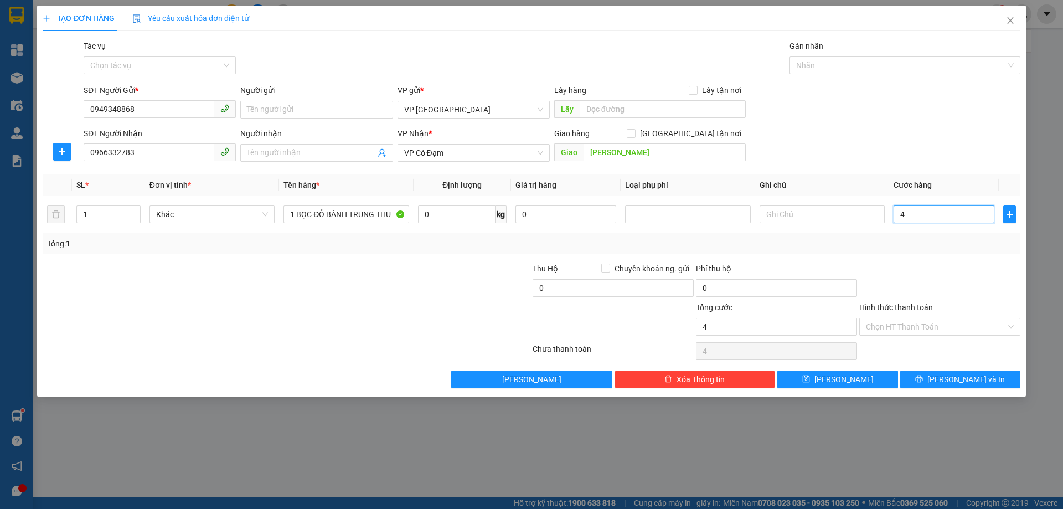
type input "40"
click at [946, 239] on div "Tổng: 1" at bounding box center [531, 243] width 969 height 12
type input "40.000"
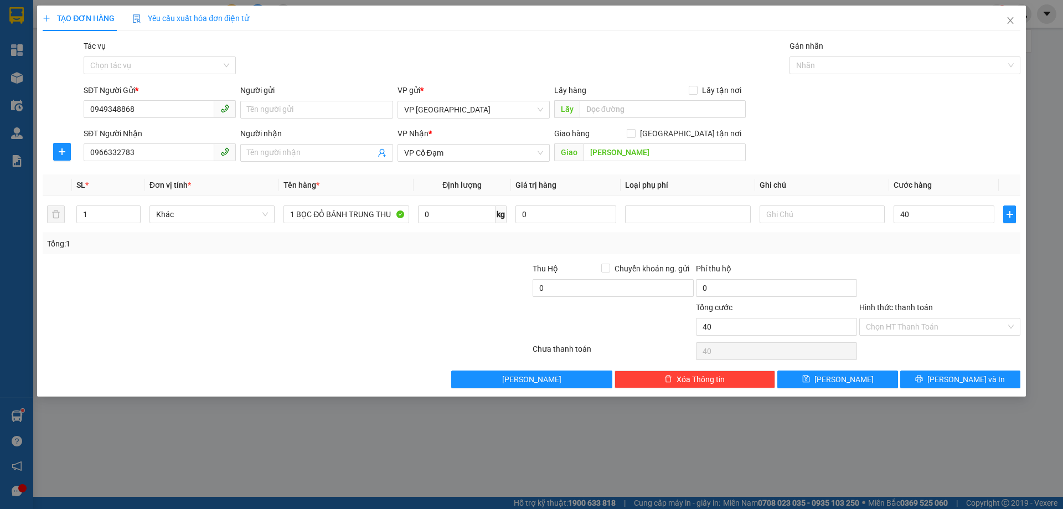
type input "40.000"
click at [805, 219] on input "text" at bounding box center [821, 214] width 125 height 18
type input "TRẢ TRONG NGÀY GIÚP KHÁCH"
click at [946, 329] on input "Hình thức thanh toán" at bounding box center [936, 326] width 140 height 17
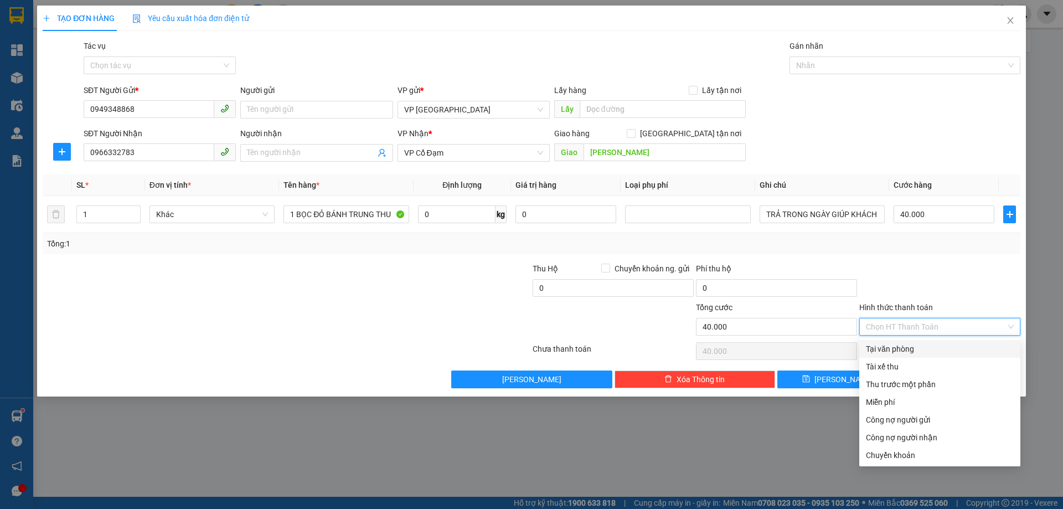
click at [859, 246] on div "Tổng: 1" at bounding box center [531, 243] width 969 height 12
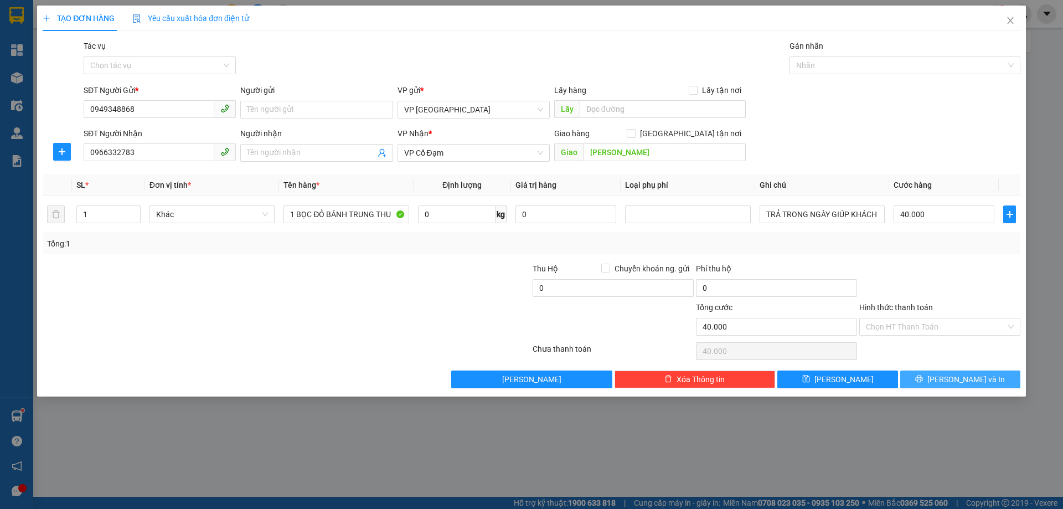
click at [929, 379] on button "[PERSON_NAME] và In" at bounding box center [960, 379] width 120 height 18
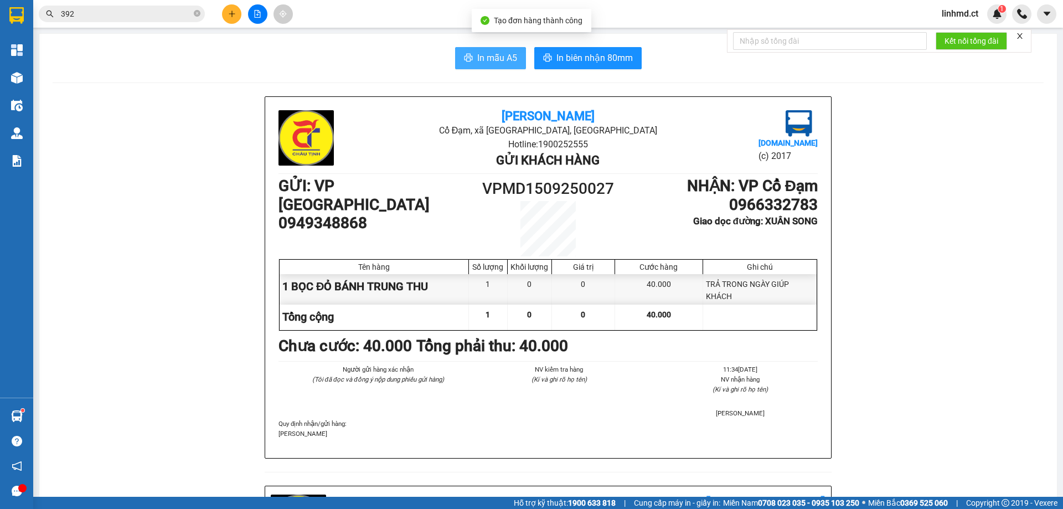
click at [500, 57] on span "In mẫu A5" at bounding box center [497, 58] width 40 height 14
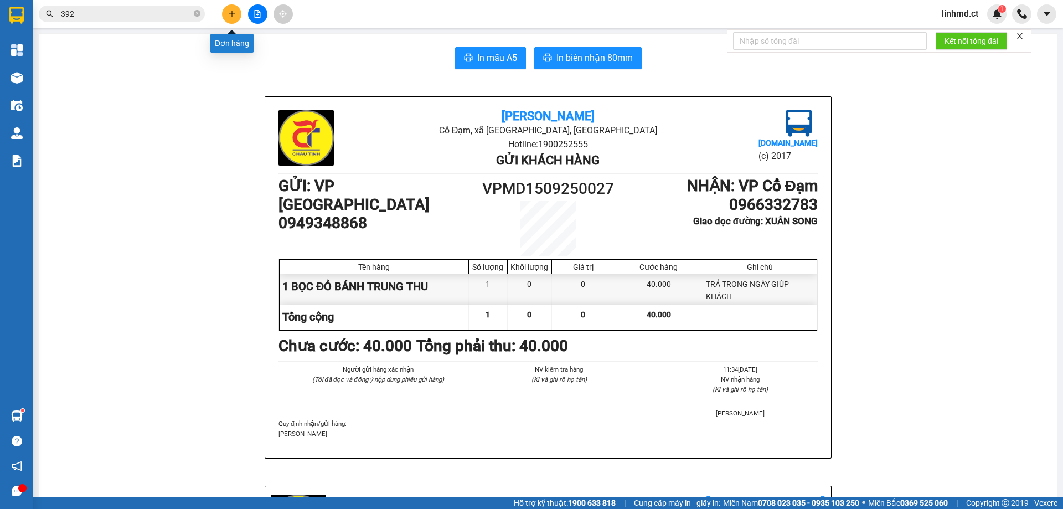
click at [233, 12] on icon "plus" at bounding box center [232, 14] width 8 height 8
